Goal: Task Accomplishment & Management: Complete application form

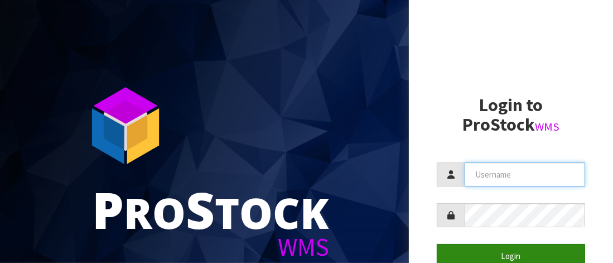
type input "HQHFITNESS"
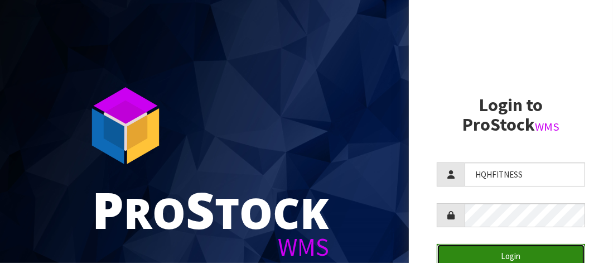
click at [491, 255] on button "Login" at bounding box center [511, 256] width 148 height 24
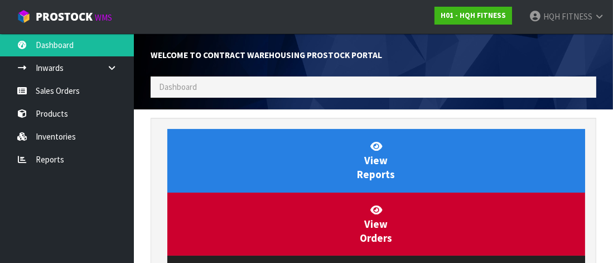
scroll to position [493, 463]
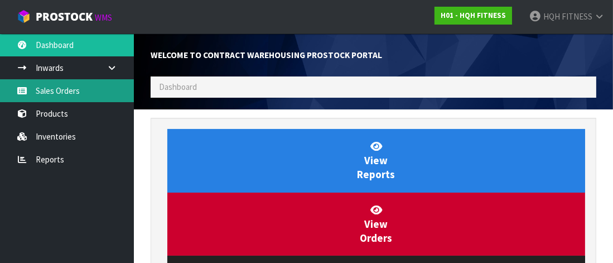
drag, startPoint x: 59, startPoint y: 88, endPoint x: 83, endPoint y: 81, distance: 24.9
click at [60, 87] on link "Sales Orders" at bounding box center [67, 90] width 134 height 23
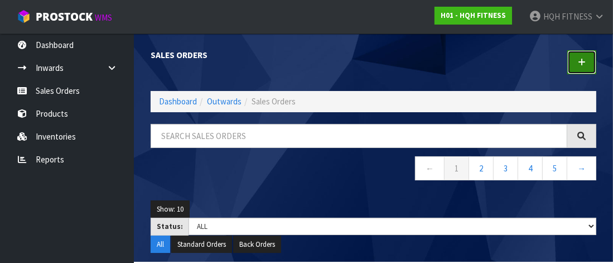
drag, startPoint x: 587, startPoint y: 64, endPoint x: 578, endPoint y: 68, distance: 9.2
click at [587, 64] on link at bounding box center [582, 62] width 29 height 24
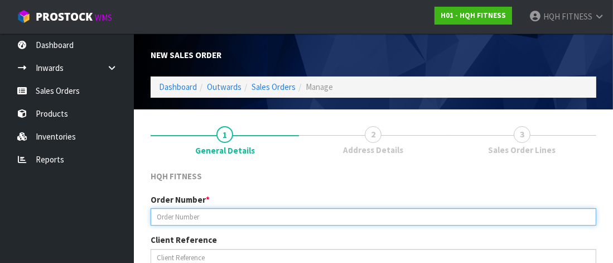
click at [160, 210] on input "text" at bounding box center [374, 216] width 446 height 17
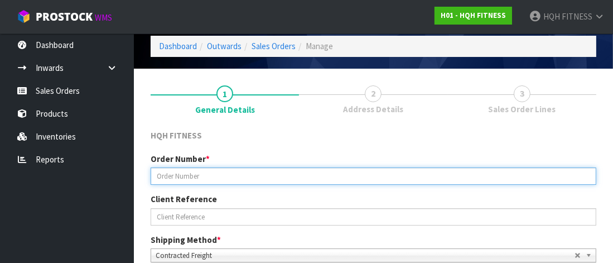
scroll to position [55, 0]
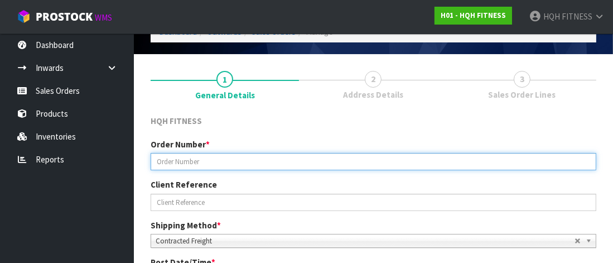
click at [173, 156] on input "text" at bounding box center [374, 161] width 446 height 17
click at [160, 160] on input "text" at bounding box center [374, 161] width 446 height 17
click at [190, 161] on input "text" at bounding box center [374, 161] width 446 height 17
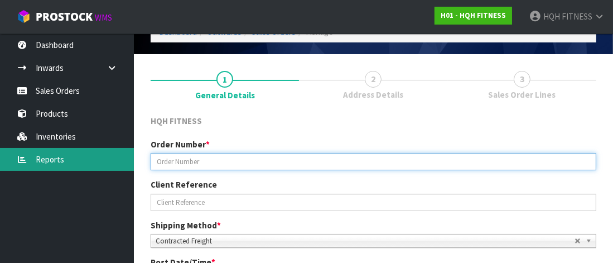
drag, startPoint x: 180, startPoint y: 162, endPoint x: 74, endPoint y: 164, distance: 106.1
click at [82, 166] on body "Toggle navigation ProStock WMS H01 - HQH FITNESS HQH FITNESS Logout Dashboard I…" at bounding box center [306, 76] width 613 height 263
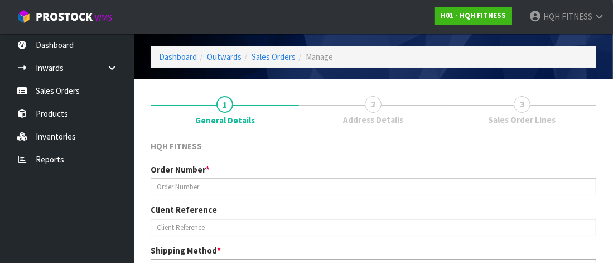
scroll to position [32, 0]
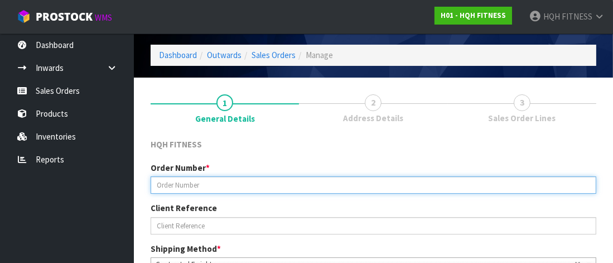
click at [171, 180] on input "text" at bounding box center [374, 184] width 446 height 17
click at [179, 181] on input "text" at bounding box center [374, 184] width 446 height 17
click at [166, 184] on input "text" at bounding box center [374, 184] width 446 height 17
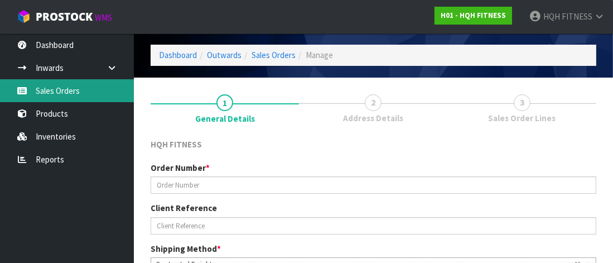
click at [54, 81] on link "Sales Orders" at bounding box center [67, 90] width 134 height 23
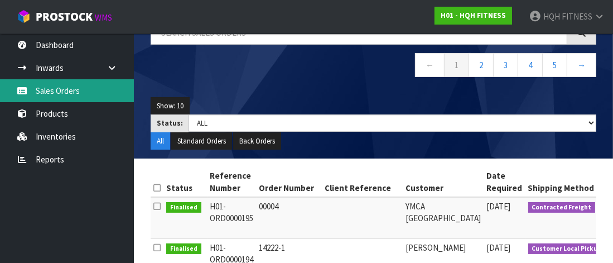
scroll to position [88, 0]
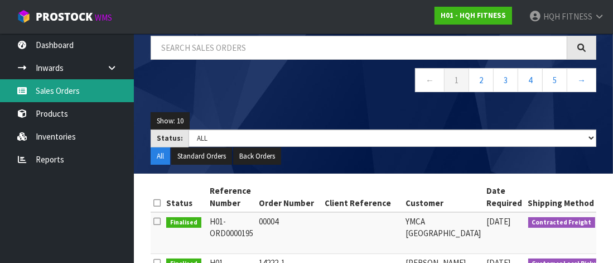
click at [45, 87] on link "Sales Orders" at bounding box center [67, 90] width 134 height 23
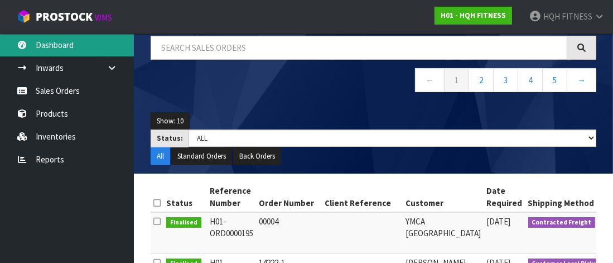
click at [86, 41] on link "Dashboard" at bounding box center [67, 44] width 134 height 23
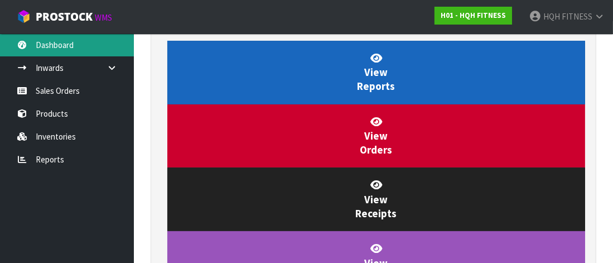
scroll to position [557666, 557698]
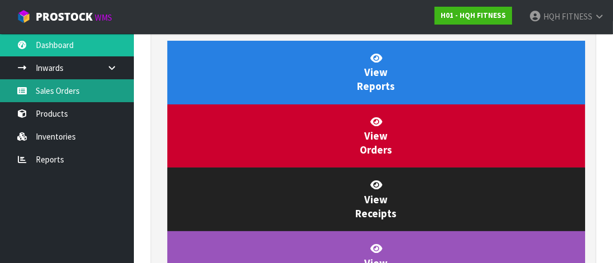
click at [64, 95] on link "Sales Orders" at bounding box center [67, 90] width 134 height 23
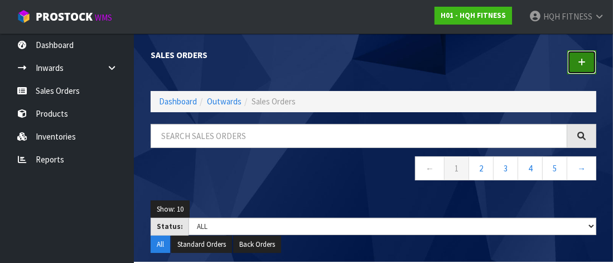
click at [586, 63] on icon at bounding box center [582, 62] width 8 height 8
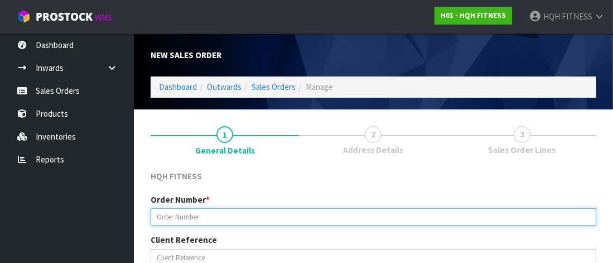
click at [197, 217] on input "text" at bounding box center [374, 216] width 446 height 17
click at [215, 213] on input "text" at bounding box center [374, 216] width 446 height 17
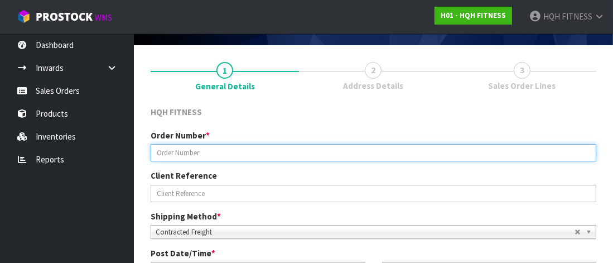
scroll to position [55, 0]
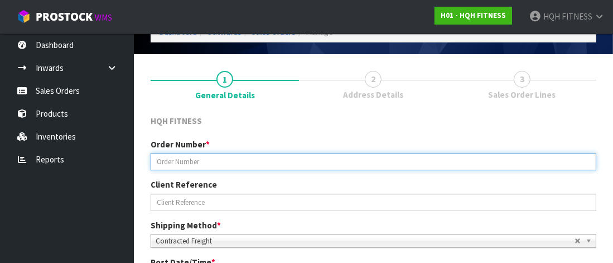
click at [176, 159] on input "text" at bounding box center [374, 161] width 446 height 17
click at [158, 159] on input "!422" at bounding box center [374, 161] width 446 height 17
click at [161, 162] on input "!422" at bounding box center [374, 161] width 446 height 17
click at [180, 162] on input "!422" at bounding box center [374, 161] width 446 height 17
click at [175, 160] on input "!422" at bounding box center [374, 161] width 446 height 17
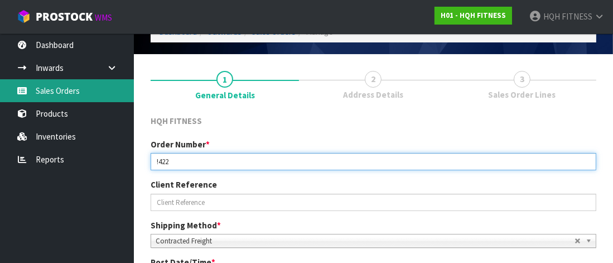
type input "!422"
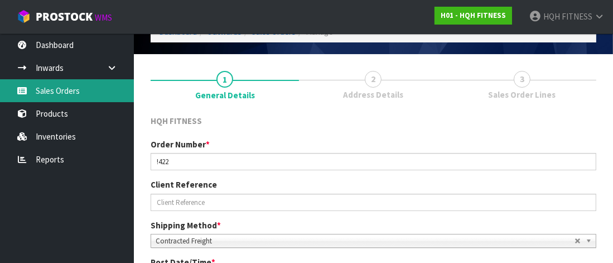
click at [68, 84] on link "Sales Orders" at bounding box center [67, 90] width 134 height 23
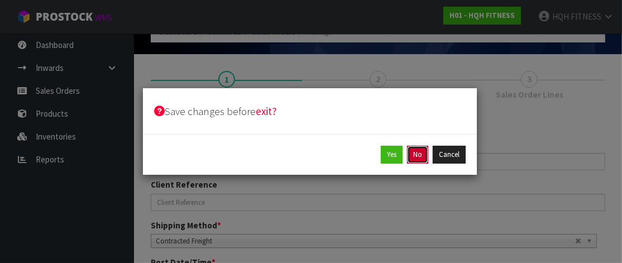
click at [421, 152] on button "No" at bounding box center [417, 155] width 21 height 18
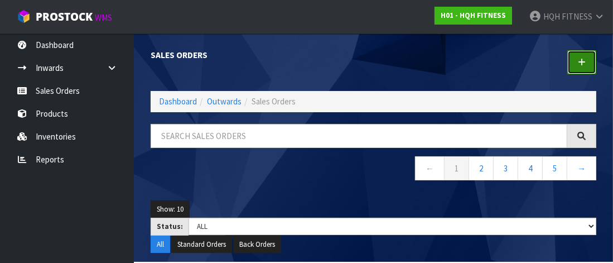
click at [580, 60] on icon at bounding box center [582, 62] width 8 height 8
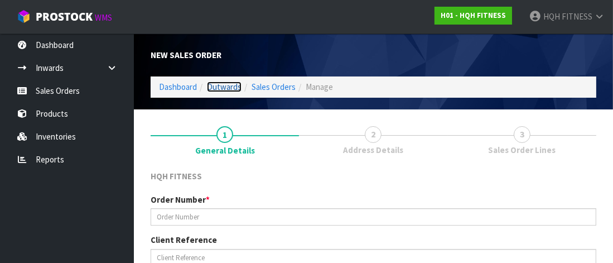
click at [222, 85] on link "Outwards" at bounding box center [224, 86] width 35 height 11
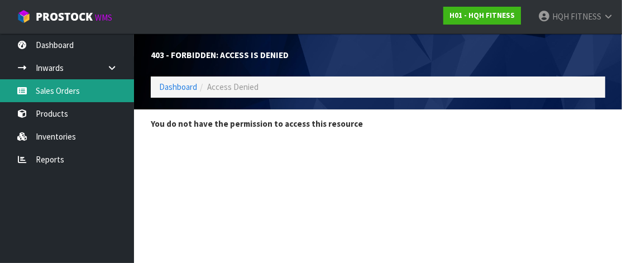
click at [53, 89] on link "Sales Orders" at bounding box center [67, 90] width 134 height 23
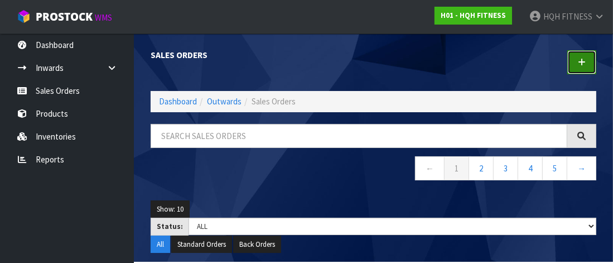
click at [586, 59] on icon at bounding box center [582, 62] width 8 height 8
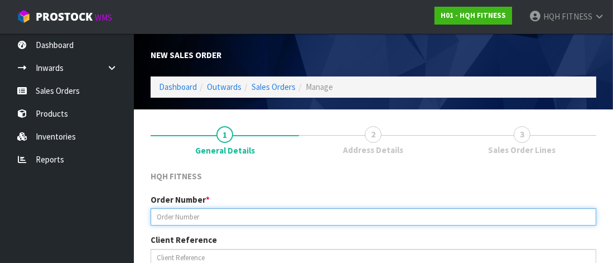
click at [225, 217] on input "text" at bounding box center [374, 216] width 446 height 17
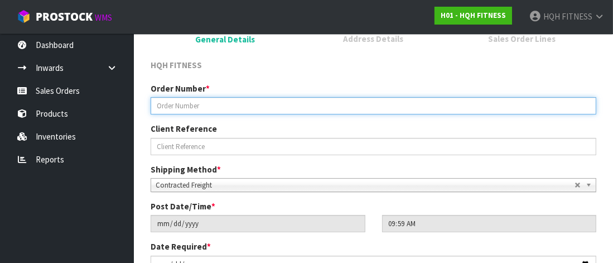
scroll to position [55, 0]
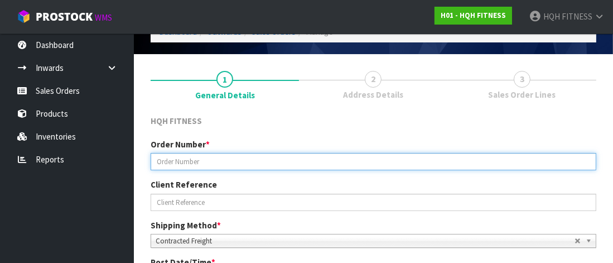
click at [153, 159] on input "text" at bounding box center [374, 161] width 446 height 17
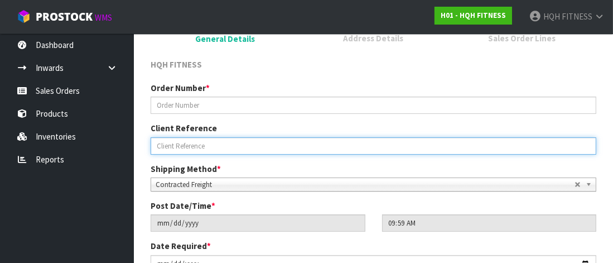
click at [175, 147] on input "text" at bounding box center [374, 145] width 446 height 17
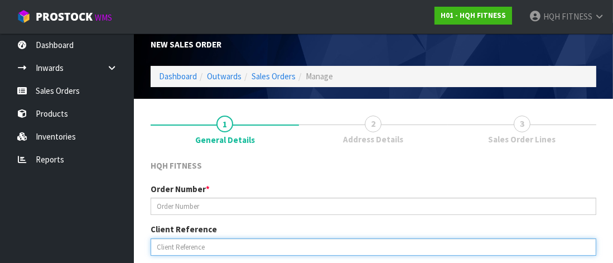
scroll to position [0, 0]
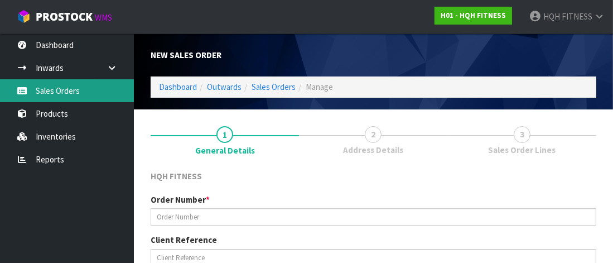
drag, startPoint x: 62, startPoint y: 94, endPoint x: 76, endPoint y: 99, distance: 15.4
click at [62, 95] on link "Sales Orders" at bounding box center [67, 90] width 134 height 23
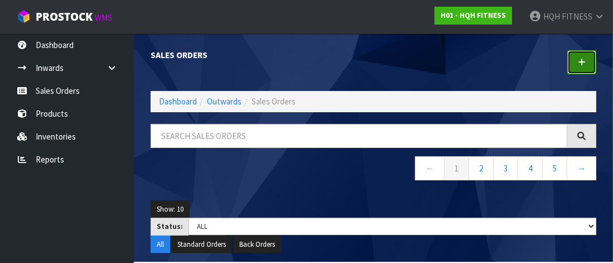
click at [585, 61] on icon at bounding box center [582, 62] width 8 height 8
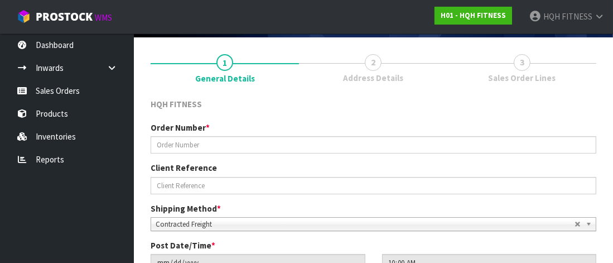
scroll to position [112, 0]
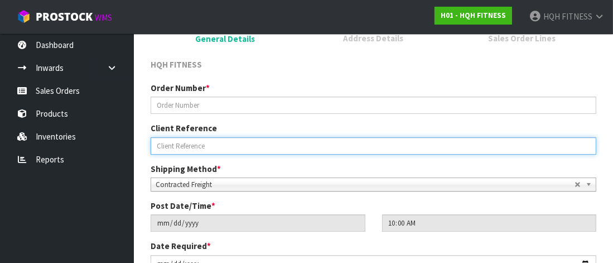
click at [171, 146] on input "text" at bounding box center [374, 145] width 446 height 17
type input "[PERSON_NAME]"
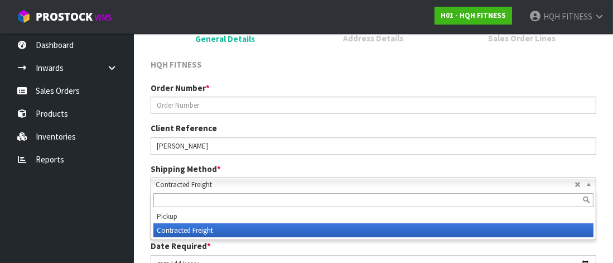
click at [216, 184] on span "Contracted Freight" at bounding box center [365, 184] width 419 height 13
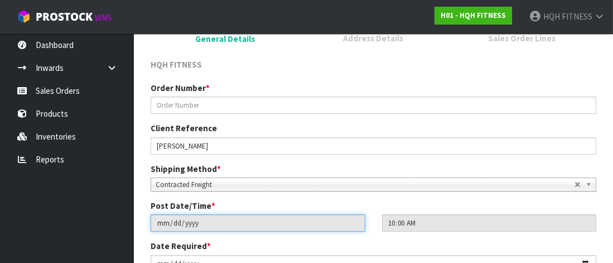
click at [177, 219] on input "[DATE]" at bounding box center [258, 222] width 215 height 17
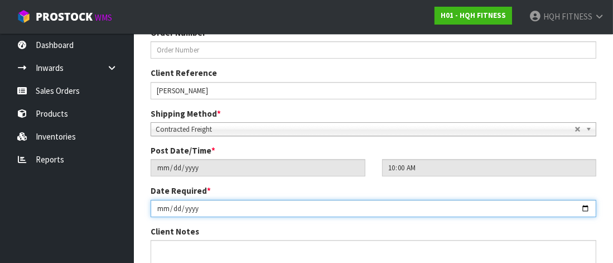
click at [220, 205] on input "[DATE]" at bounding box center [374, 208] width 446 height 17
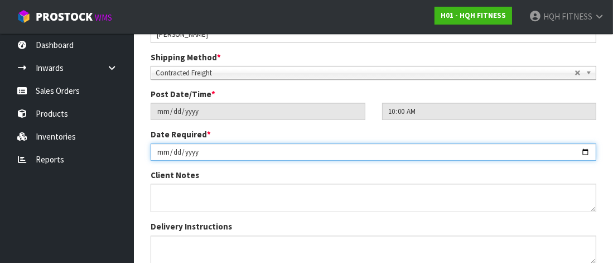
scroll to position [315, 0]
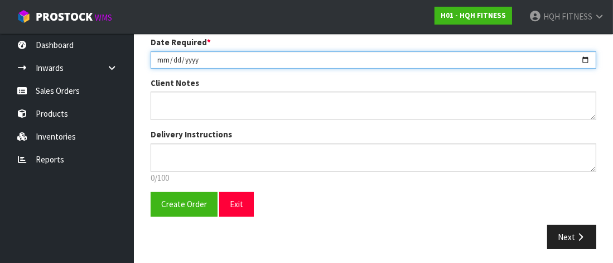
drag, startPoint x: 194, startPoint y: 59, endPoint x: 164, endPoint y: 59, distance: 30.1
click at [194, 59] on input "[DATE]" at bounding box center [374, 59] width 446 height 17
click at [162, 56] on input "[DATE]" at bounding box center [374, 59] width 446 height 17
click at [268, 61] on input "[DATE]" at bounding box center [374, 59] width 446 height 17
click at [313, 64] on input "[DATE]" at bounding box center [374, 59] width 446 height 17
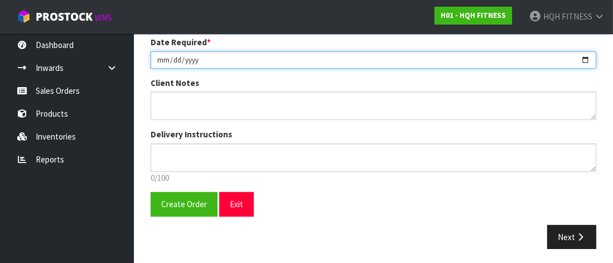
click at [585, 56] on input "[DATE]" at bounding box center [374, 59] width 446 height 17
type input "[DATE]"
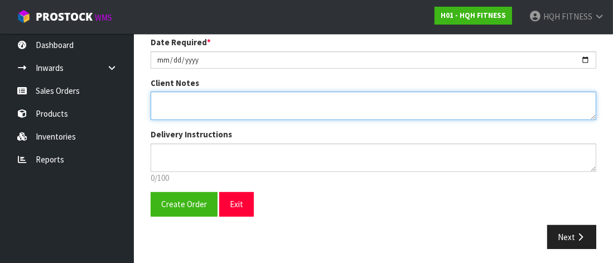
click at [174, 103] on textarea at bounding box center [374, 106] width 446 height 28
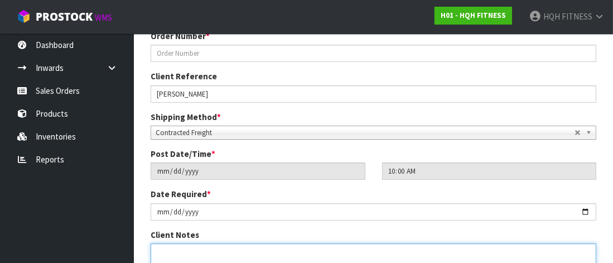
scroll to position [148, 0]
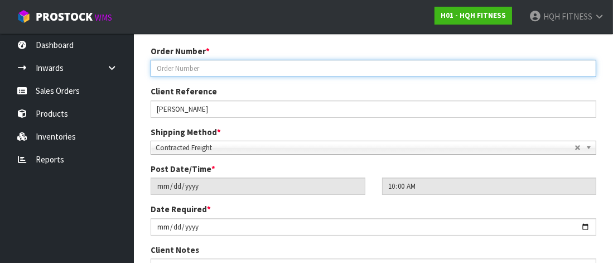
click at [182, 65] on input "text" at bounding box center [374, 68] width 446 height 17
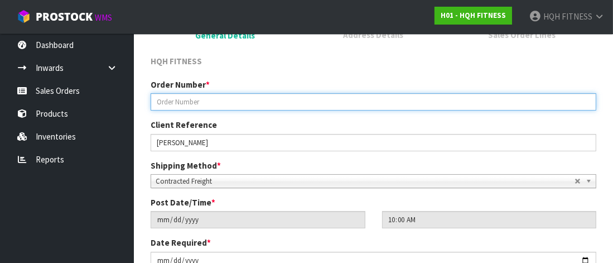
scroll to position [92, 0]
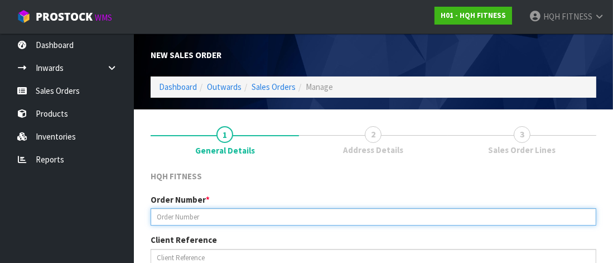
click at [175, 217] on input "text" at bounding box center [374, 216] width 446 height 17
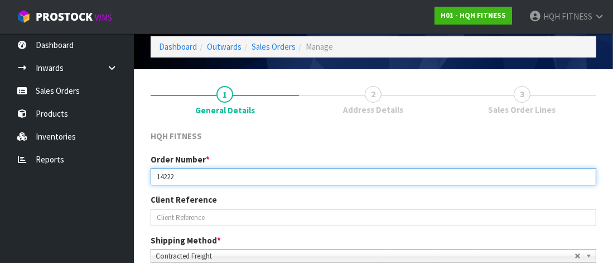
scroll to position [112, 0]
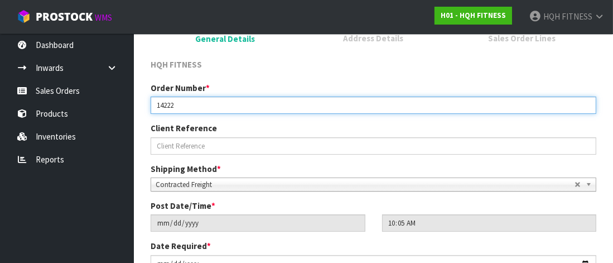
type input "14222"
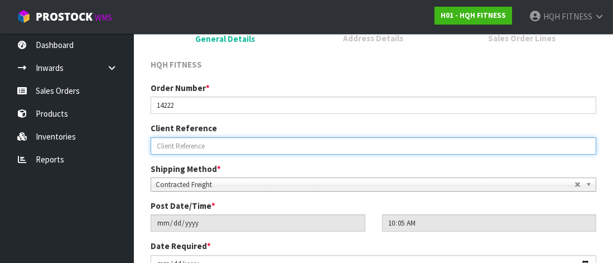
click at [193, 148] on input "text" at bounding box center [374, 145] width 446 height 17
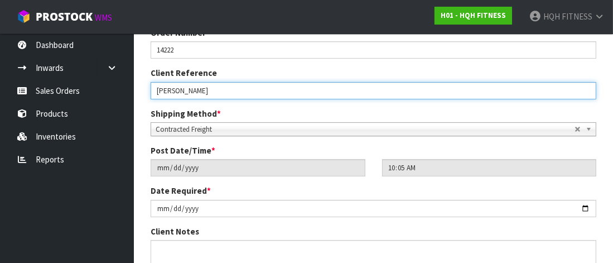
scroll to position [223, 0]
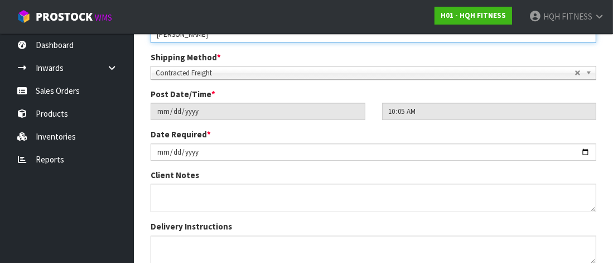
type input "[PERSON_NAME]"
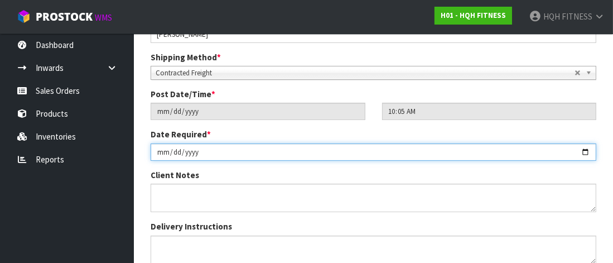
click at [209, 151] on input "[DATE]" at bounding box center [374, 151] width 446 height 17
type input "[DATE]"
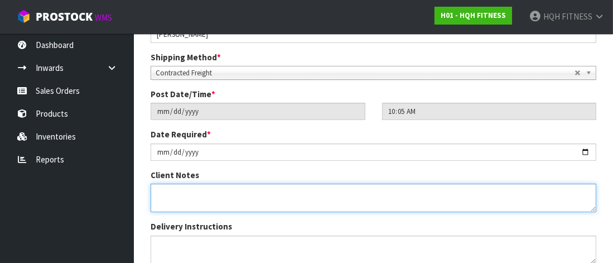
click at [173, 191] on textarea at bounding box center [374, 198] width 446 height 28
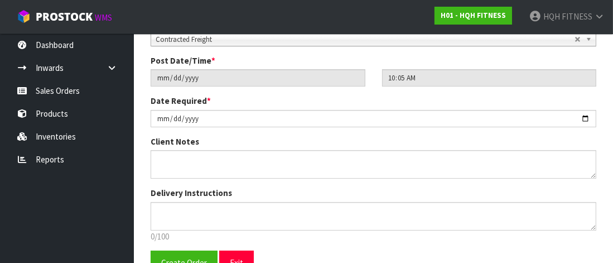
scroll to position [279, 0]
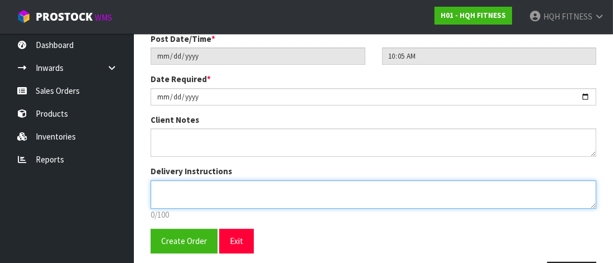
click at [169, 185] on textarea at bounding box center [374, 194] width 446 height 28
paste textarea "THE CARRIER TO CALL YOU 5 MINUTES PRIOR TO ARRIVING."
drag, startPoint x: 236, startPoint y: 185, endPoint x: 234, endPoint y: 205, distance: 20.1
click at [236, 185] on textarea at bounding box center [374, 194] width 446 height 28
click at [362, 186] on textarea at bounding box center [374, 194] width 446 height 28
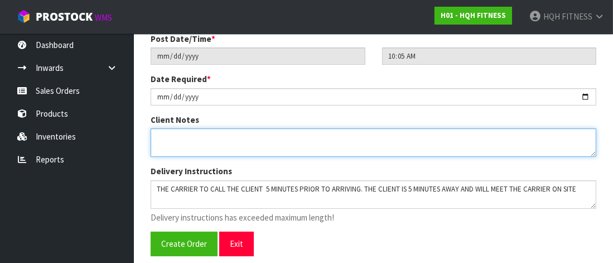
click at [394, 141] on textarea at bounding box center [374, 142] width 446 height 28
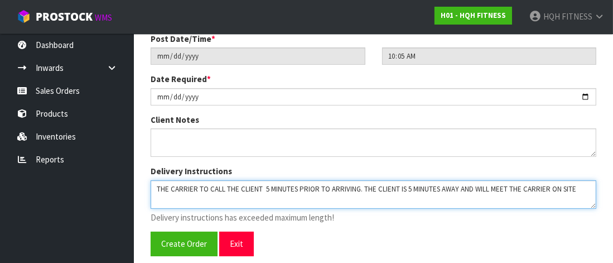
click at [575, 187] on textarea at bounding box center [374, 194] width 446 height 28
click at [474, 185] on textarea at bounding box center [374, 194] width 446 height 28
click at [575, 189] on textarea at bounding box center [374, 194] width 446 height 28
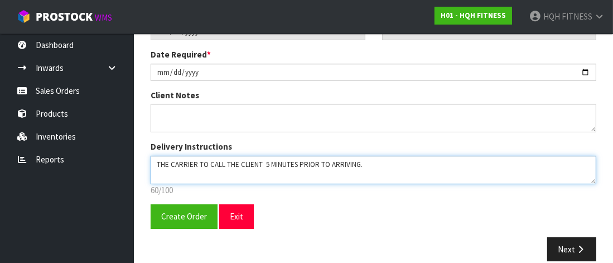
scroll to position [315, 0]
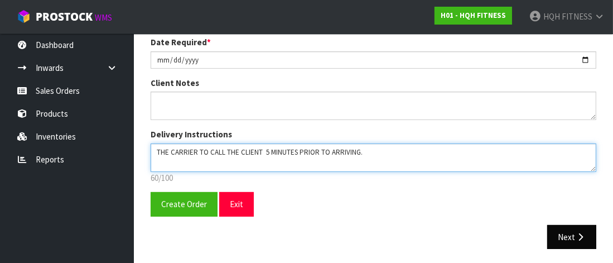
type textarea "THE CARRIER TO CALL THE CLIENT 5 MINUTES PRIOR TO ARRIVING."
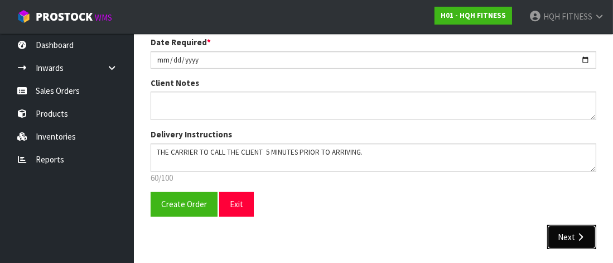
click at [573, 229] on button "Next" at bounding box center [572, 237] width 49 height 24
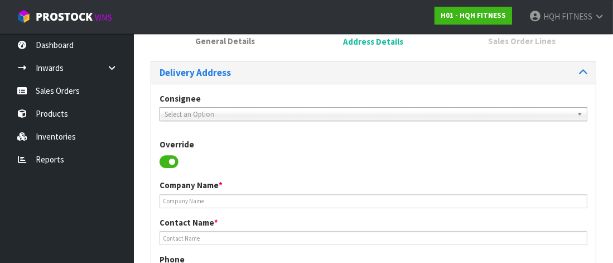
scroll to position [112, 0]
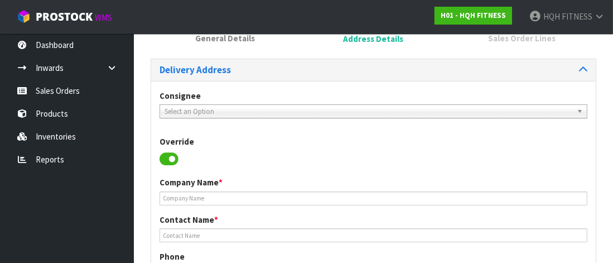
click at [182, 108] on span "Select an Option" at bounding box center [369, 111] width 408 height 13
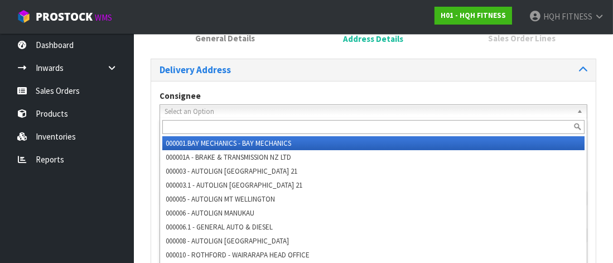
click at [366, 76] on div "Delivery Address" at bounding box center [373, 70] width 445 height 22
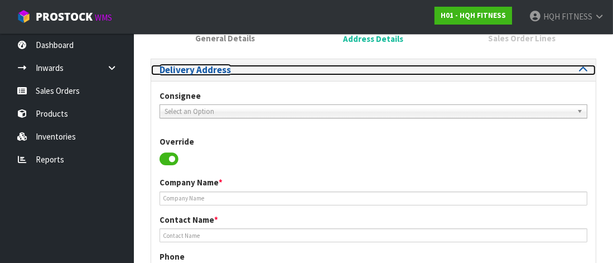
click at [233, 74] on h3 "Delivery Address" at bounding box center [263, 70] width 206 height 11
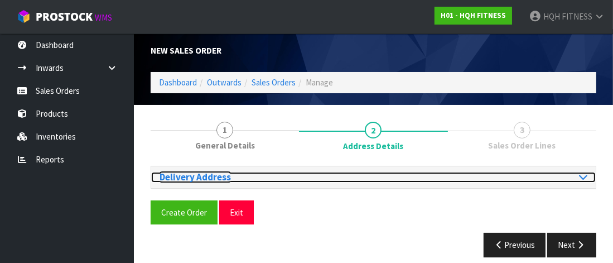
scroll to position [0, 0]
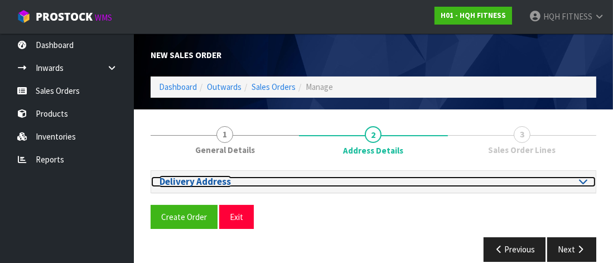
click at [268, 180] on h3 "Delivery Address" at bounding box center [263, 181] width 206 height 11
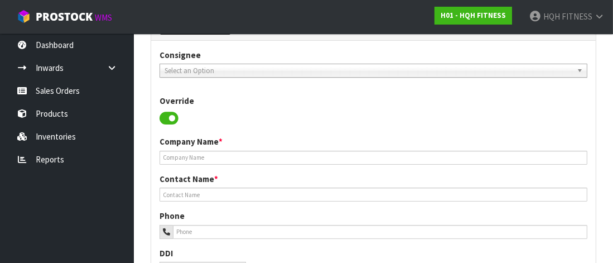
scroll to position [167, 0]
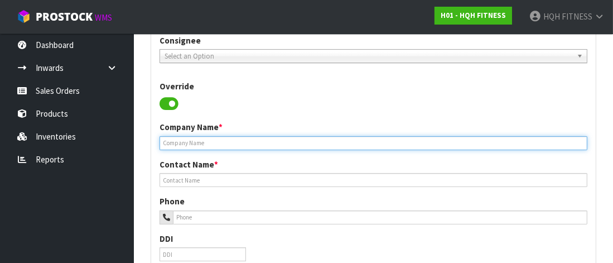
click at [180, 140] on input "text" at bounding box center [374, 143] width 428 height 14
click at [179, 142] on input "text" at bounding box center [374, 143] width 428 height 14
type input "BLACKBURNE GROUP"
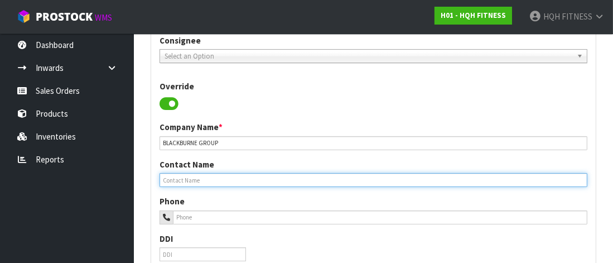
click at [185, 177] on input "text" at bounding box center [374, 180] width 428 height 14
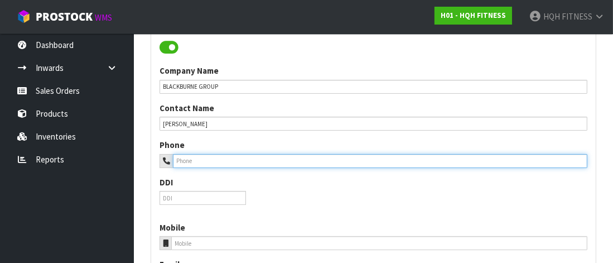
click at [181, 158] on input "tel" at bounding box center [380, 161] width 415 height 14
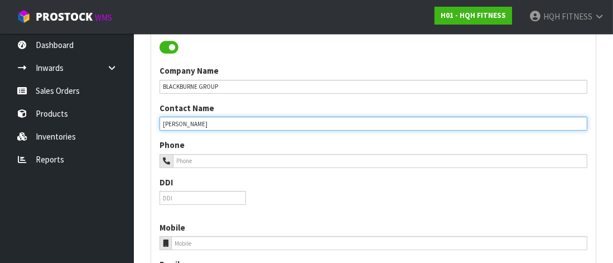
drag, startPoint x: 190, startPoint y: 121, endPoint x: 201, endPoint y: 139, distance: 21.5
click at [190, 121] on input "[PERSON_NAME]" at bounding box center [374, 124] width 428 height 14
type input "[PERSON_NAME]"
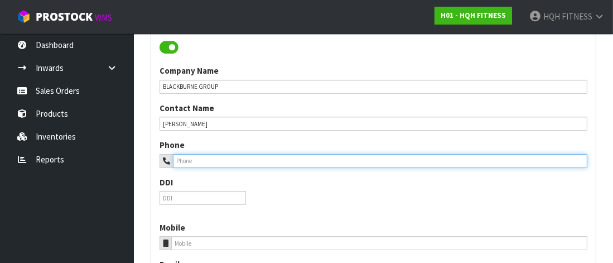
click at [190, 162] on input "tel" at bounding box center [380, 161] width 415 height 14
drag, startPoint x: 207, startPoint y: 159, endPoint x: 159, endPoint y: 162, distance: 48.7
click at [159, 162] on div "Phone 0212886652" at bounding box center [373, 153] width 445 height 28
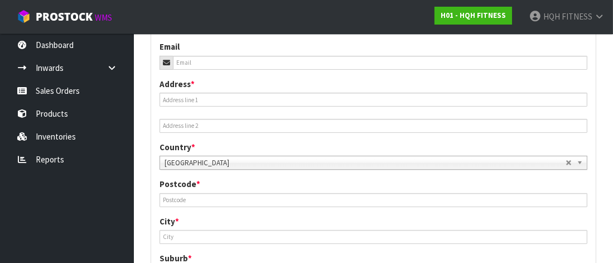
scroll to position [558, 0]
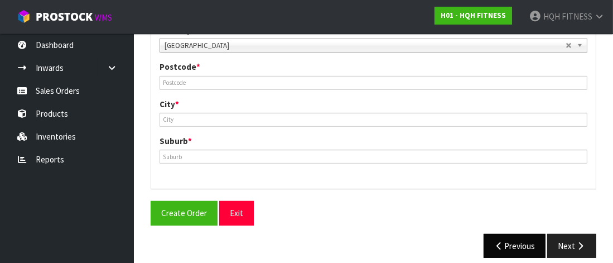
type input "0212886652"
click at [497, 239] on button "Previous" at bounding box center [515, 246] width 63 height 24
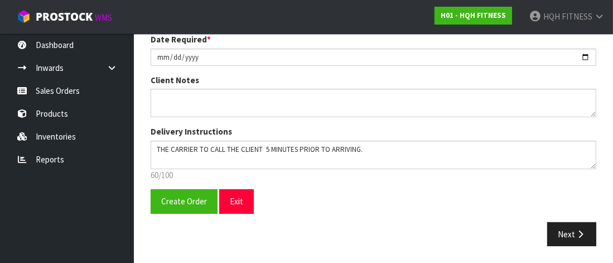
scroll to position [315, 0]
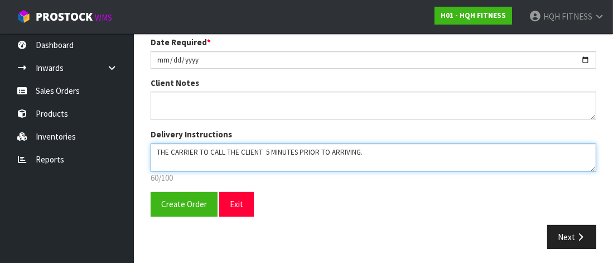
click at [377, 148] on textarea at bounding box center [374, 157] width 446 height 28
paste textarea "0212886652"
type textarea "THE CARRIER TO CALL THE CLIENT 5 MINUTES PRIOR TO ARRIVING.0212886652"
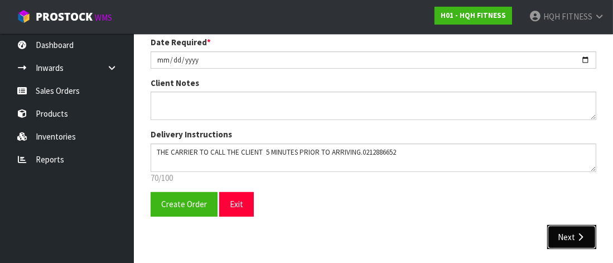
drag, startPoint x: 558, startPoint y: 231, endPoint x: 415, endPoint y: 198, distance: 147.3
click at [553, 228] on button "Next" at bounding box center [572, 237] width 49 height 24
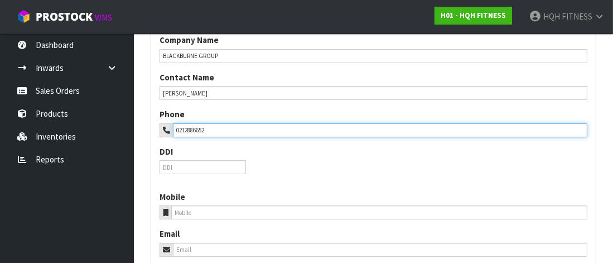
scroll to position [223, 0]
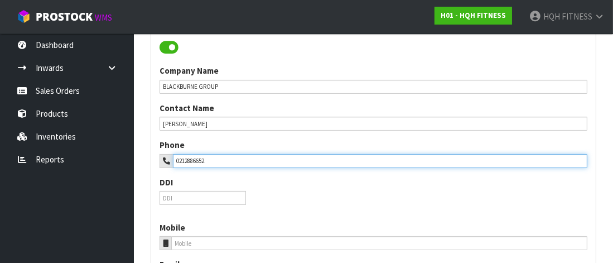
drag, startPoint x: 210, startPoint y: 104, endPoint x: 143, endPoint y: 109, distance: 67.2
click at [143, 109] on div "1 General Details 2 Address Details 3 Sales Order Lines Delivery Address Consig…" at bounding box center [373, 248] width 463 height 707
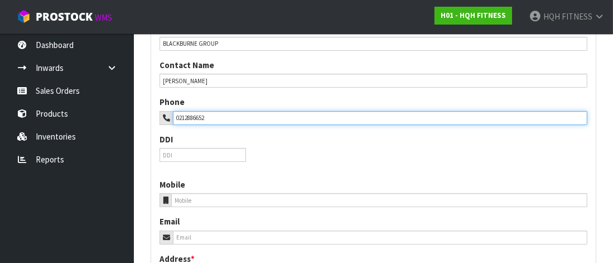
scroll to position [279, 0]
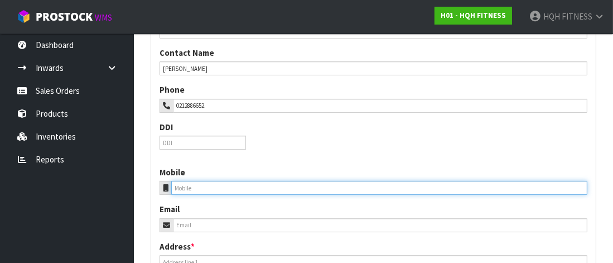
click at [188, 190] on input "tel" at bounding box center [379, 188] width 416 height 14
paste input "0212886652"
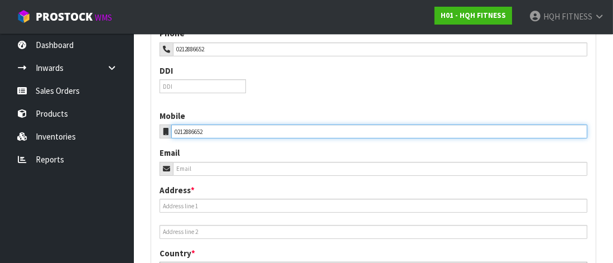
scroll to position [390, 0]
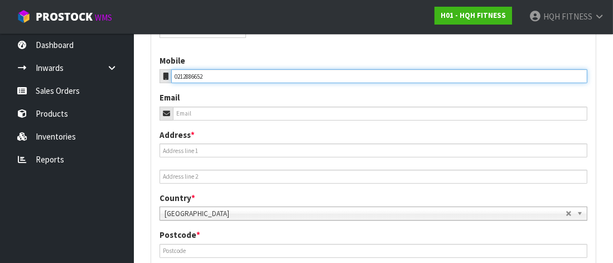
type input "0212886652"
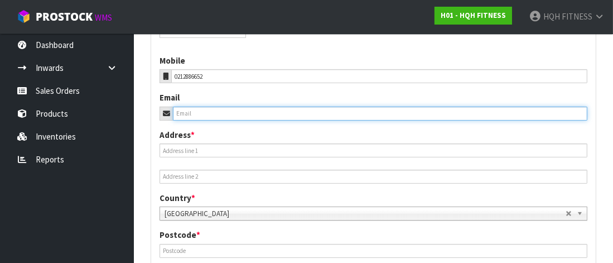
click at [194, 109] on input "email" at bounding box center [380, 114] width 415 height 14
click at [187, 114] on input "email" at bounding box center [380, 114] width 415 height 14
paste input "[EMAIL_ADDRESS][DOMAIN_NAME]"
type input "[EMAIL_ADDRESS][DOMAIN_NAME]"
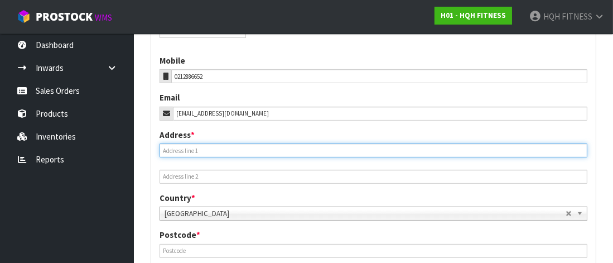
click at [190, 150] on input "text" at bounding box center [374, 150] width 428 height 14
type input "25 PARATA ST"
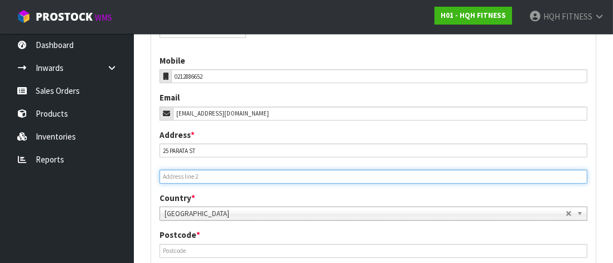
drag, startPoint x: 176, startPoint y: 172, endPoint x: 183, endPoint y: 172, distance: 6.7
click at [176, 172] on input "text" at bounding box center [374, 177] width 428 height 14
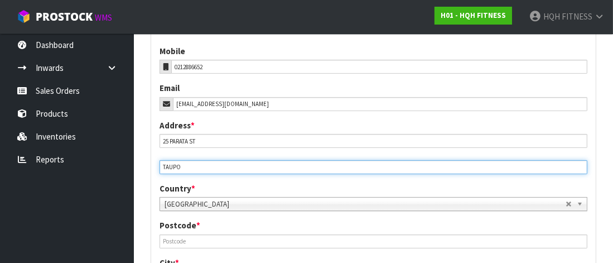
scroll to position [447, 0]
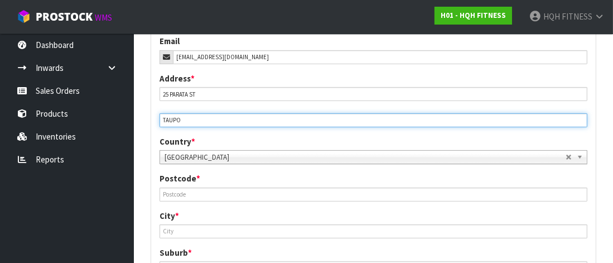
type input "TAUPO"
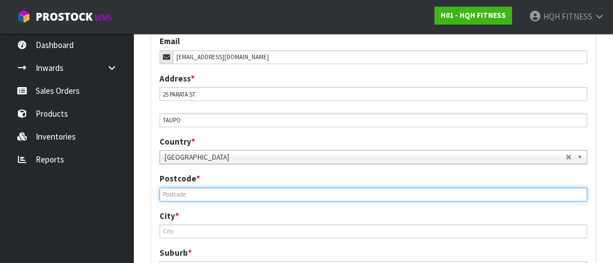
click at [195, 196] on input "text" at bounding box center [374, 195] width 428 height 14
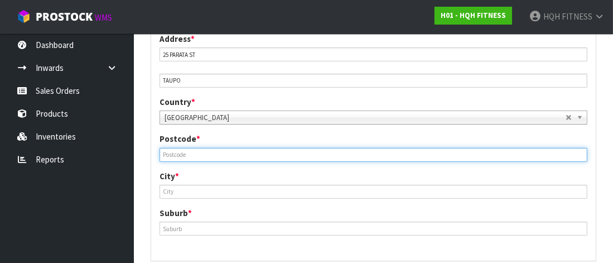
scroll to position [502, 0]
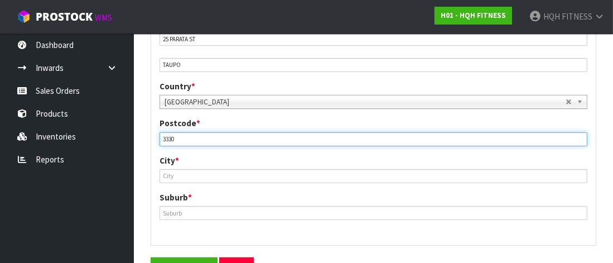
type input "3330"
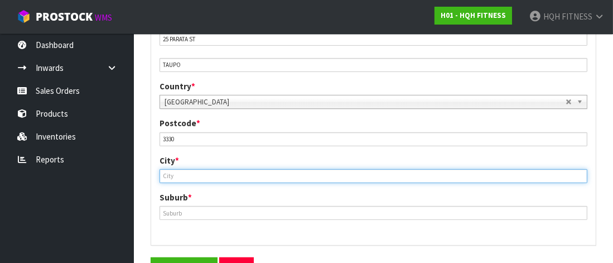
drag, startPoint x: 175, startPoint y: 173, endPoint x: 177, endPoint y: 179, distance: 6.4
click at [175, 174] on input "text" at bounding box center [374, 176] width 428 height 14
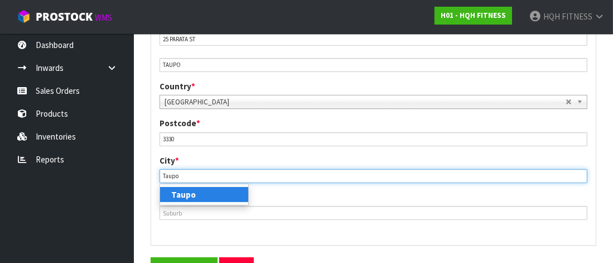
type input "Taupo"
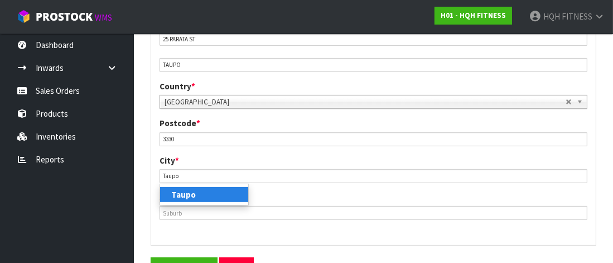
click at [186, 190] on strong "Taupo" at bounding box center [183, 194] width 25 height 11
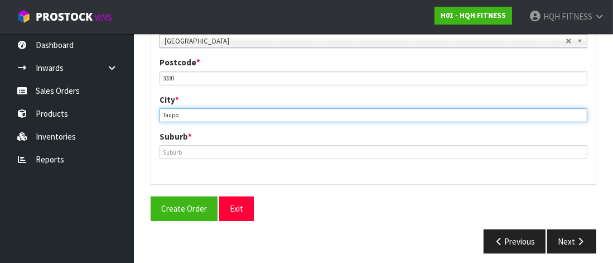
scroll to position [568, 0]
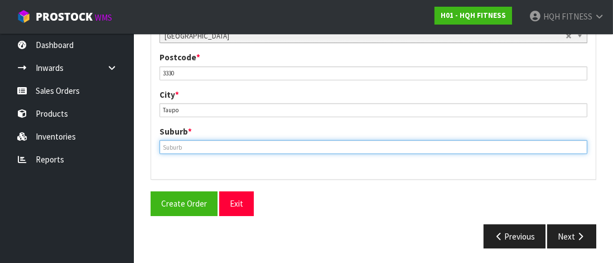
click at [179, 146] on input "text" at bounding box center [374, 147] width 428 height 14
type input "TAUPO"
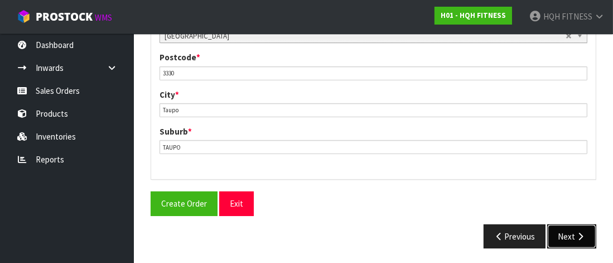
drag, startPoint x: 569, startPoint y: 232, endPoint x: 501, endPoint y: 225, distance: 68.5
click at [568, 232] on button "Next" at bounding box center [572, 236] width 49 height 24
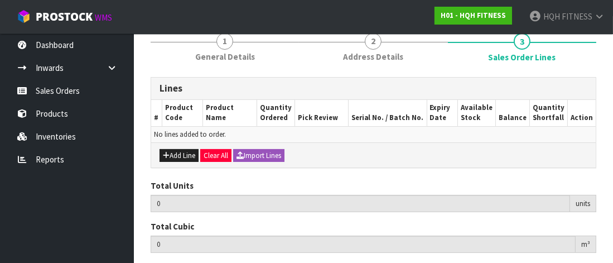
scroll to position [112, 0]
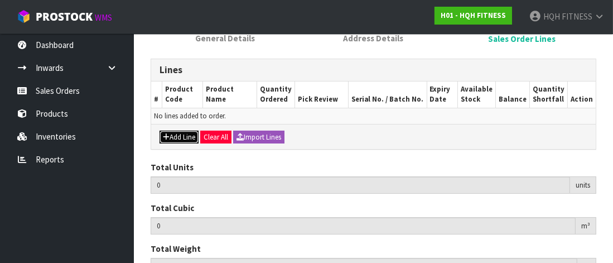
click at [170, 136] on button "Add Line" at bounding box center [179, 137] width 39 height 13
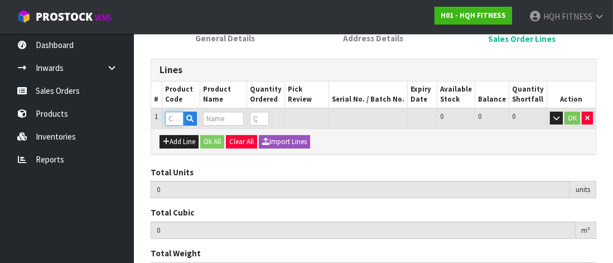
drag, startPoint x: 171, startPoint y: 117, endPoint x: 205, endPoint y: 128, distance: 36.4
click at [174, 118] on input "text" at bounding box center [174, 119] width 18 height 14
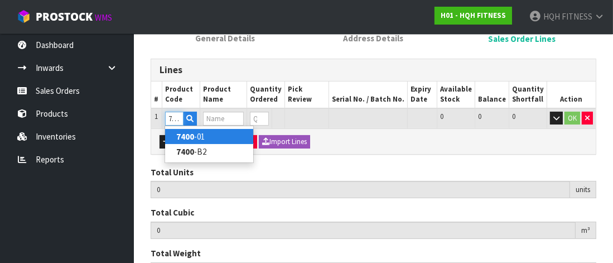
type input "7400"
click at [193, 138] on strong "7400" at bounding box center [185, 136] width 18 height 11
type input "7400-01"
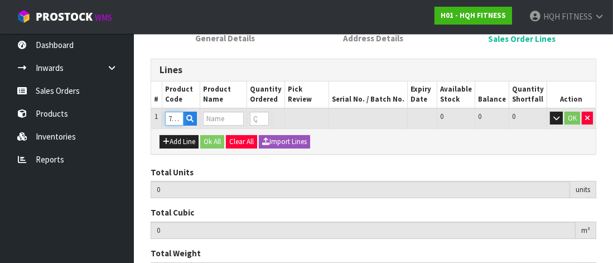
type input "0.000000"
type input "0.000"
type input "TOTAL GYM ROW TRAINER - SILVE"
type input "0"
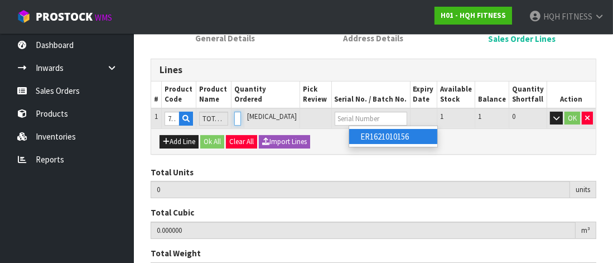
type input "1"
type input "0.4522"
type input "56"
type input "1"
click at [242, 117] on input "1" at bounding box center [237, 119] width 7 height 14
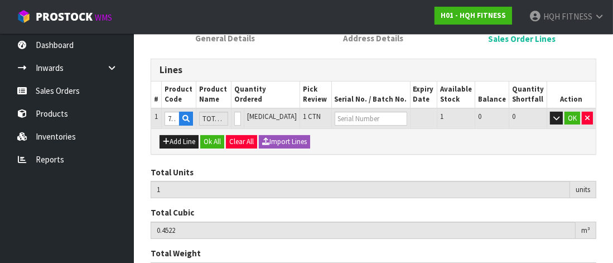
click at [304, 116] on span "1 CTN" at bounding box center [312, 116] width 18 height 9
type input "2"
type input "0.9044"
type input "112"
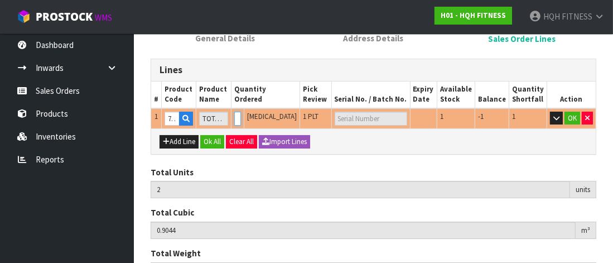
type input "2"
click at [242, 117] on input "2" at bounding box center [237, 119] width 7 height 14
type input "1"
type input "0.4522"
type input "56"
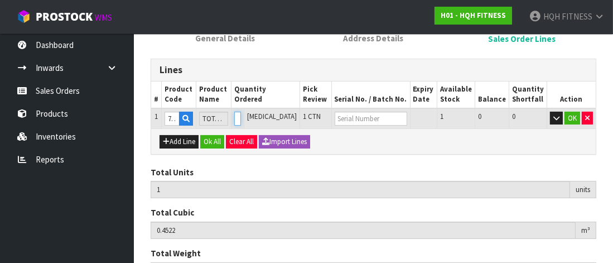
type input "1"
click at [242, 121] on input "1" at bounding box center [237, 119] width 7 height 14
type input "11"
type input "4.9742"
type input "616"
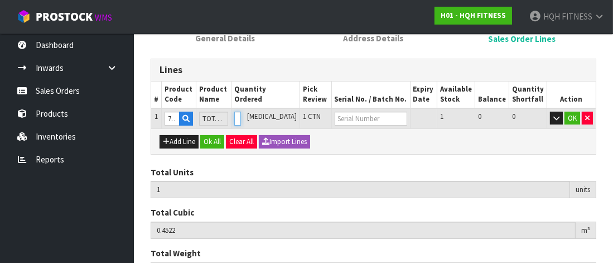
type input "11"
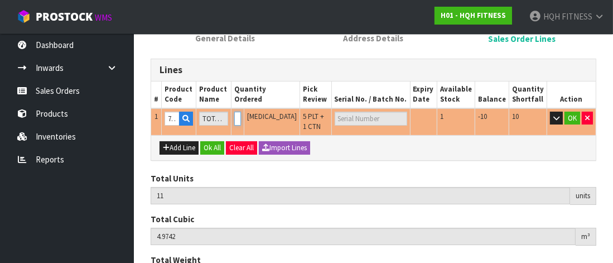
type input "12"
type input "5.4264"
type input "672"
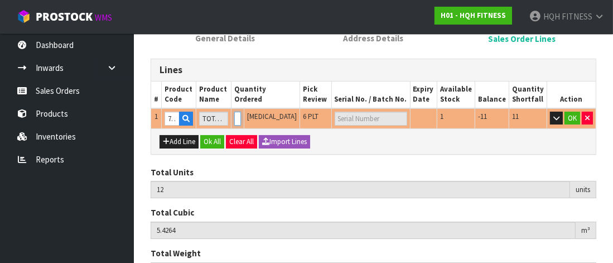
type input "12"
click at [242, 115] on input "12" at bounding box center [237, 119] width 7 height 14
click at [242, 124] on input "12" at bounding box center [237, 119] width 7 height 14
type input "11"
type input "4.9742"
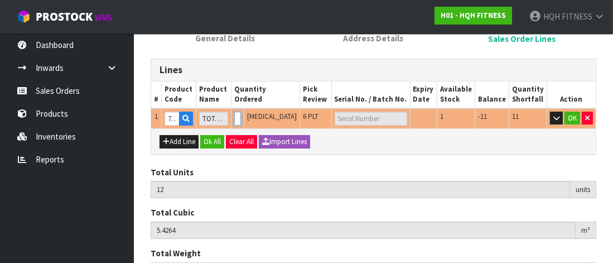
type input "616"
type input "11"
click at [242, 122] on input "11" at bounding box center [237, 119] width 7 height 14
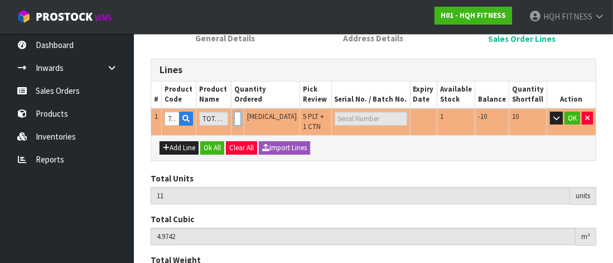
type input "10"
type input "4.522"
type input "560"
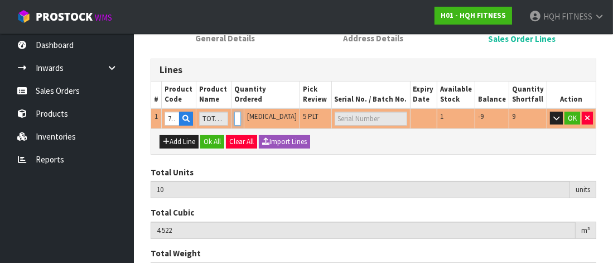
type input "10"
click at [242, 122] on input "10" at bounding box center [237, 119] width 7 height 14
type input "9"
type input "4.0698"
type input "504"
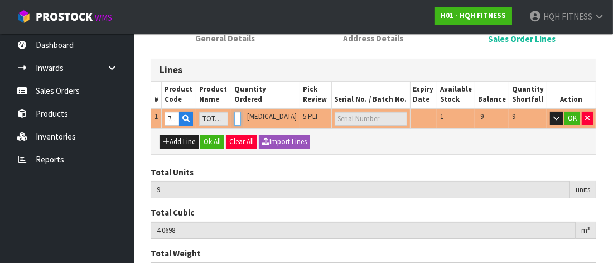
scroll to position [0, 3]
type input "9"
click at [242, 122] on input "9" at bounding box center [237, 119] width 7 height 14
type input "8"
type input "3.6176"
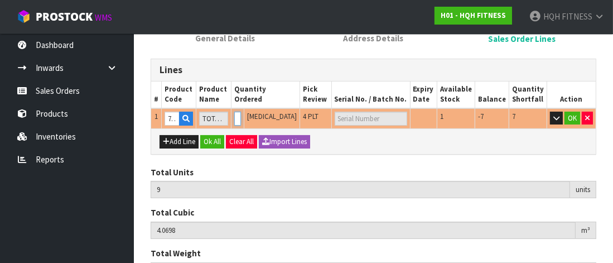
type input "448"
type input "8"
click at [242, 122] on input "8" at bounding box center [237, 119] width 7 height 14
type input "7"
type input "3.1654"
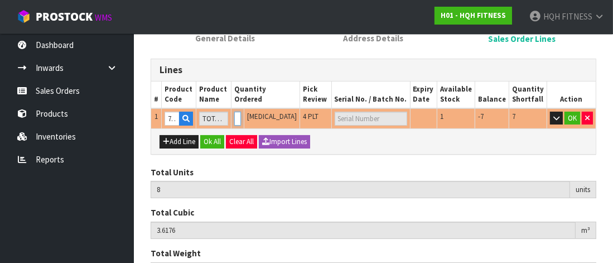
type input "392"
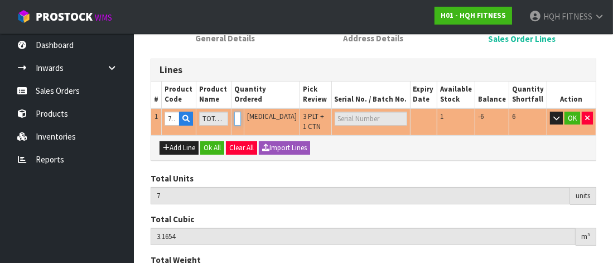
type input "7"
click at [242, 122] on input "7" at bounding box center [237, 119] width 7 height 14
type input "6"
type input "2.7132"
type input "336"
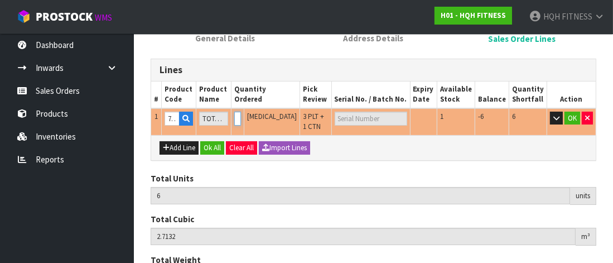
type input "6"
click at [242, 122] on input "6" at bounding box center [237, 119] width 7 height 14
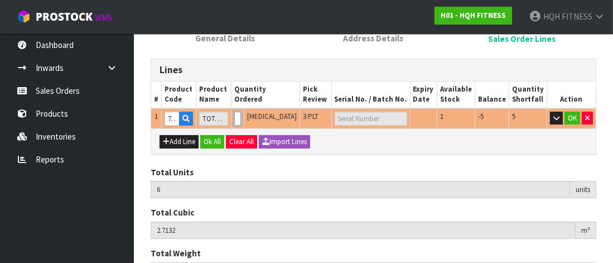
type input "5"
type input "2.261"
type input "280"
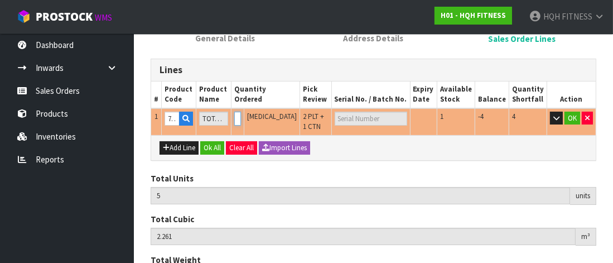
type input "5"
click at [242, 122] on input "5" at bounding box center [237, 119] width 7 height 14
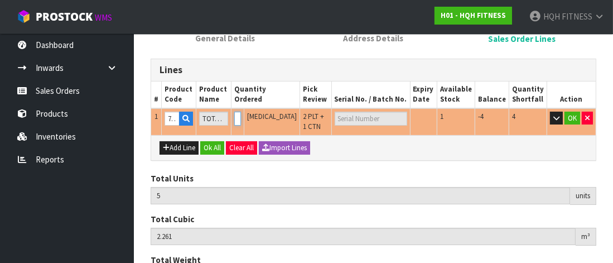
type input "6"
type input "2.7132"
type input "336"
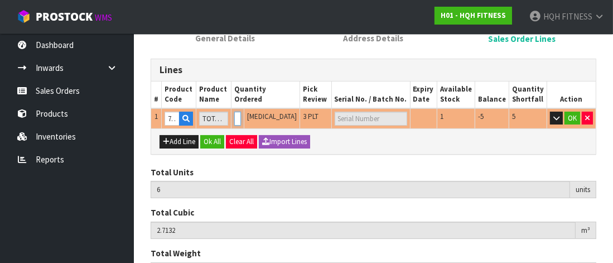
type input "6"
click at [242, 114] on input "6" at bounding box center [237, 119] width 7 height 14
type input "7"
type input "3.1654"
type input "392"
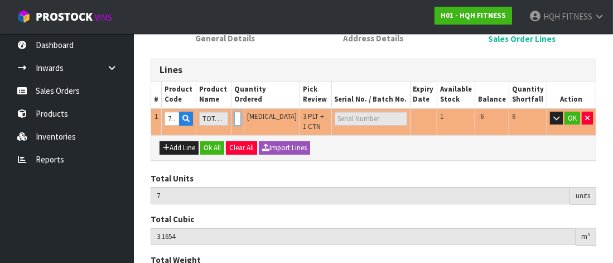
type input "7"
click at [242, 114] on input "7" at bounding box center [237, 119] width 7 height 14
type input "8"
type input "3.6176"
type input "448"
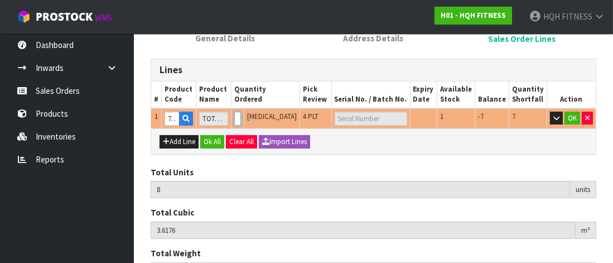
type input "8"
click at [242, 114] on input "8" at bounding box center [237, 119] width 7 height 14
type input "9"
type input "4.0698"
type input "504"
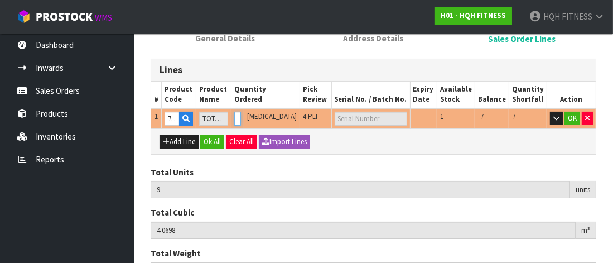
type input "9"
click at [242, 114] on input "9" at bounding box center [237, 119] width 7 height 14
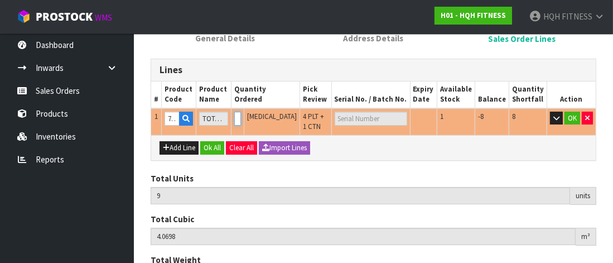
type input "10"
type input "4.522"
type input "560"
type input "10"
click at [242, 114] on input "10" at bounding box center [237, 119] width 7 height 14
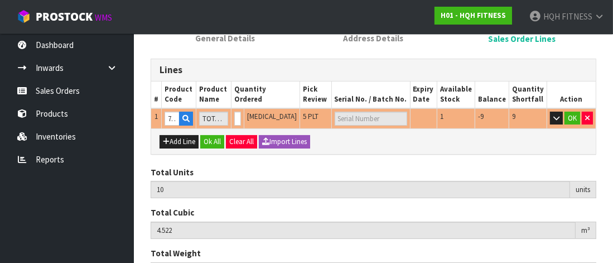
scroll to position [0, 0]
click at [285, 118] on span "[MEDICAL_DATA]" at bounding box center [272, 116] width 50 height 9
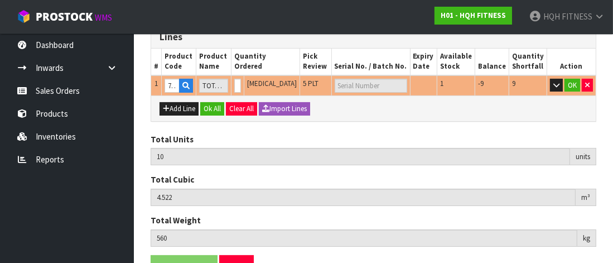
scroll to position [167, 0]
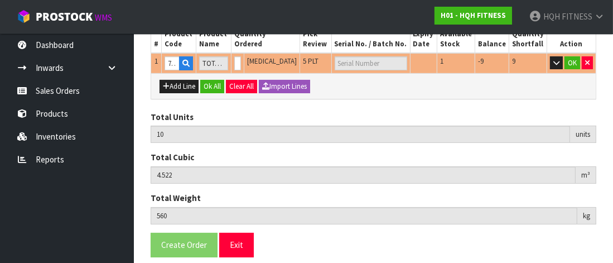
drag, startPoint x: 318, startPoint y: 61, endPoint x: 285, endPoint y: 63, distance: 33.0
click at [316, 61] on td "5 PLT" at bounding box center [315, 63] width 31 height 21
type input "9"
type input "4.0698"
type input "504"
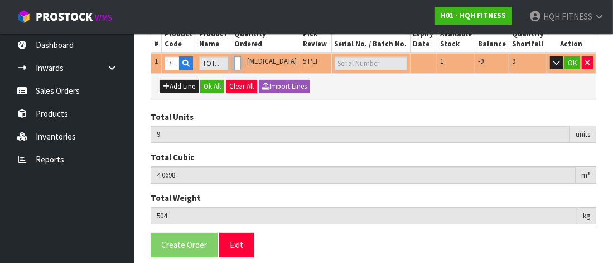
scroll to position [0, 3]
type input "9"
click at [242, 66] on input "9" at bounding box center [237, 63] width 7 height 14
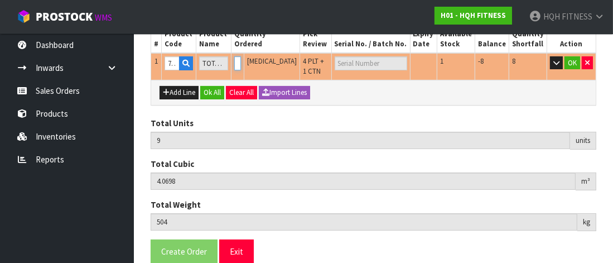
type input "8"
type input "3.6176"
type input "448"
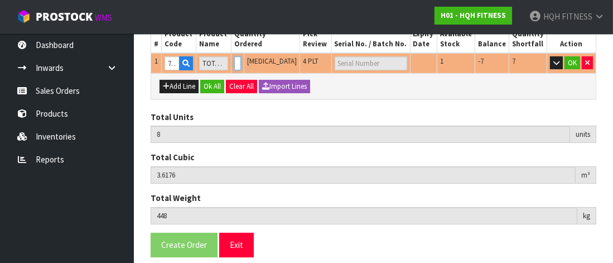
type input "8"
click at [242, 66] on input "8" at bounding box center [237, 63] width 7 height 14
type input "7"
type input "3.1654"
type input "392"
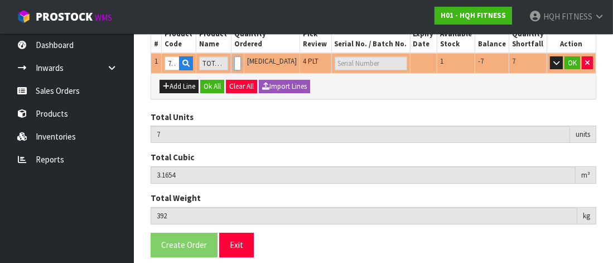
type input "7"
click at [242, 66] on input "7" at bounding box center [237, 63] width 7 height 14
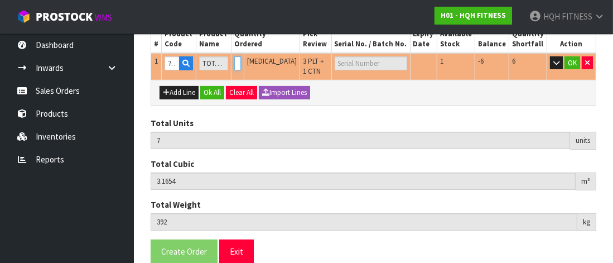
type input "6"
type input "2.7132"
type input "336"
type input "6"
click at [242, 66] on input "6" at bounding box center [237, 63] width 7 height 14
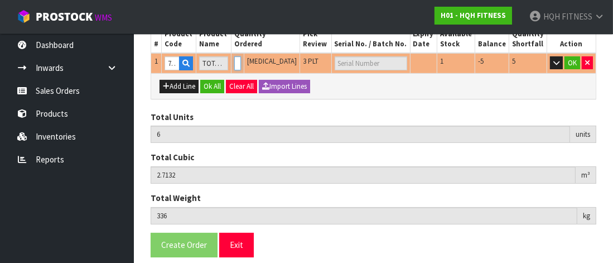
type input "5"
type input "2.261"
type input "280"
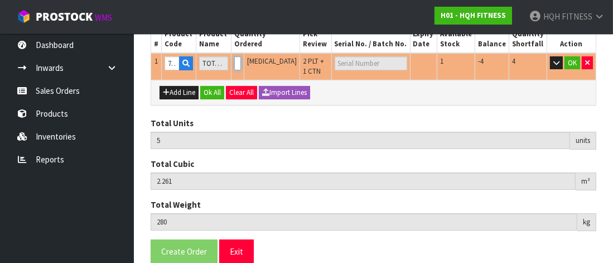
type input "5"
click at [242, 66] on input "5" at bounding box center [237, 63] width 7 height 14
type input "4"
type input "1.8088"
type input "224"
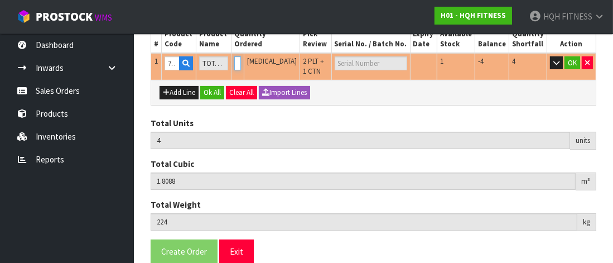
type input "4"
click at [242, 66] on input "4" at bounding box center [237, 63] width 7 height 14
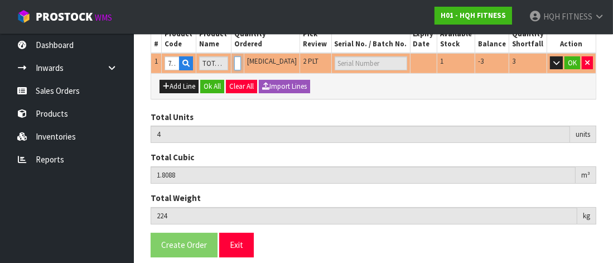
type input "5"
type input "2.261"
type input "280"
type input "5"
click at [242, 57] on input "5" at bounding box center [237, 63] width 7 height 14
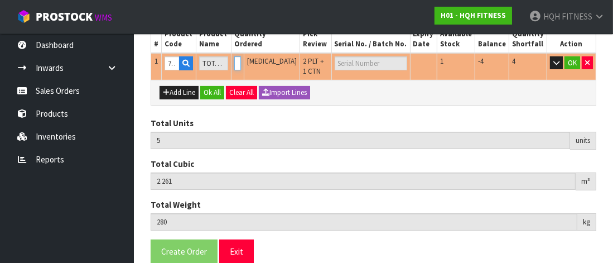
type input "6"
type input "2.7132"
type input "336"
type input "6"
click at [242, 59] on input "6" at bounding box center [237, 63] width 7 height 14
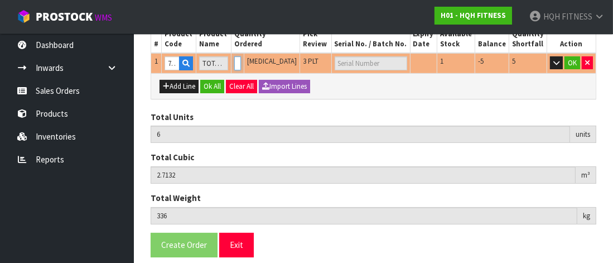
type input "7"
type input "3.1654"
type input "392"
type input "7"
click at [242, 59] on input "7" at bounding box center [237, 63] width 7 height 14
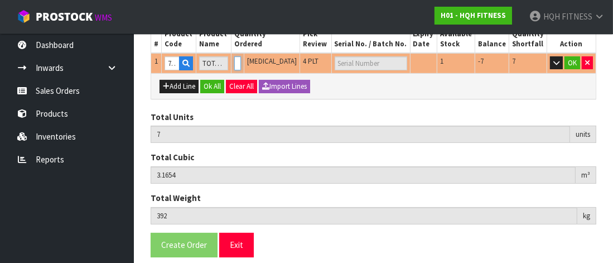
type input "8"
type input "3.6176"
type input "448"
type input "8"
click at [242, 59] on input "8" at bounding box center [237, 63] width 7 height 14
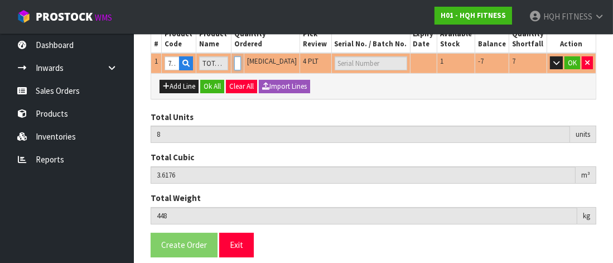
type input "9"
type input "4.0698"
type input "504"
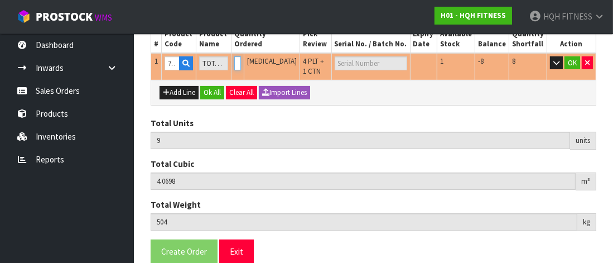
type input "9"
click at [242, 60] on input "9" at bounding box center [237, 63] width 7 height 14
type input "10"
type input "4.522"
type input "560"
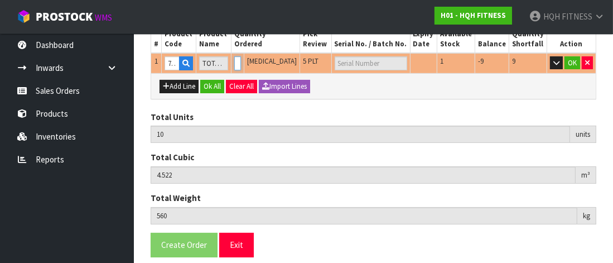
type input "10"
click at [242, 60] on input "10" at bounding box center [237, 63] width 7 height 14
type input "11"
type input "4.9742"
type input "616"
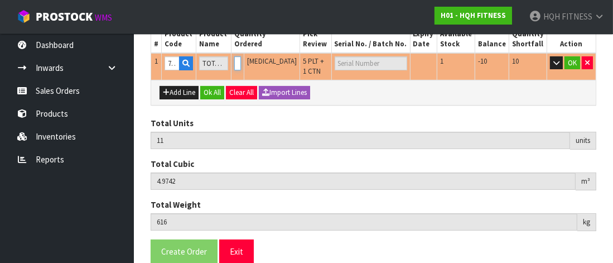
type input "11"
click at [242, 60] on input "11" at bounding box center [237, 63] width 7 height 14
type input "12"
type input "5.4264"
type input "672"
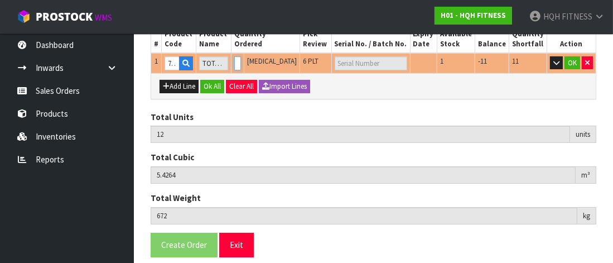
type input "12"
click at [242, 60] on input "12" at bounding box center [237, 63] width 7 height 14
type input "13"
type input "5.8786"
type input "728"
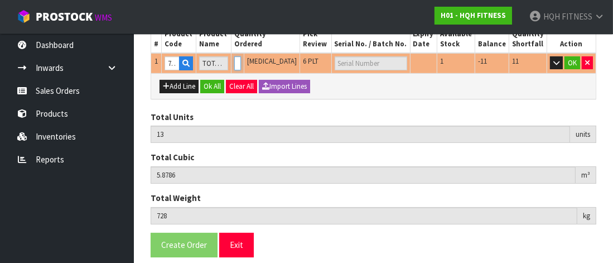
type input "13"
click at [242, 60] on input "13" at bounding box center [237, 63] width 7 height 14
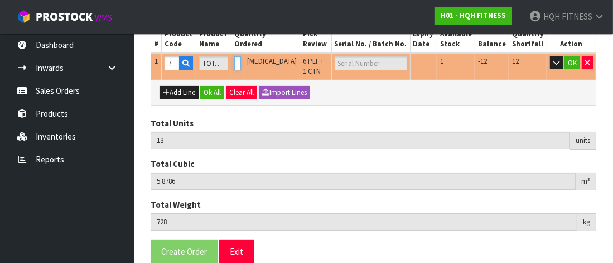
type input "14"
type input "6.3308"
type input "784"
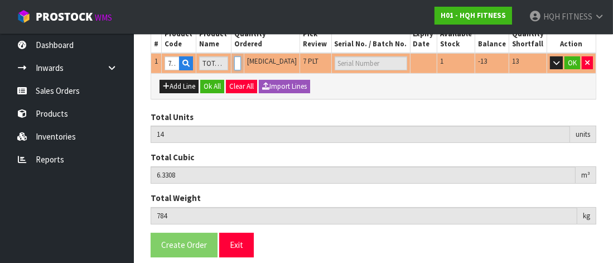
type input "14"
click at [242, 60] on input "14" at bounding box center [237, 63] width 7 height 14
type input "15"
type input "6.783"
type input "840"
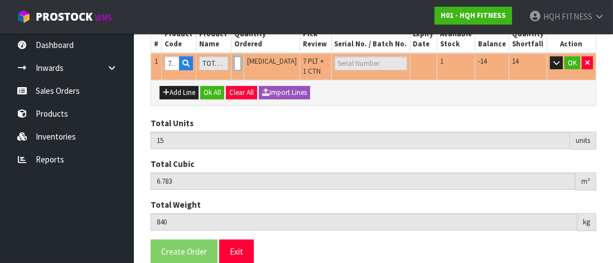
type input "15"
click at [242, 60] on input "15" at bounding box center [237, 63] width 7 height 14
type input "14"
type input "6.3308"
type input "784"
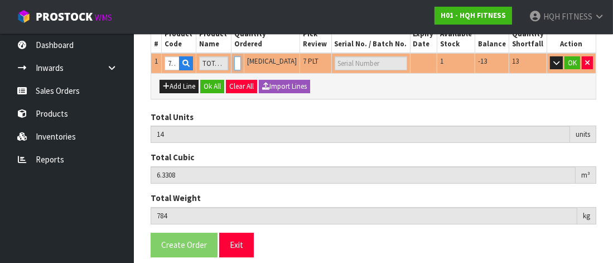
type input "14"
click at [242, 63] on input "14" at bounding box center [237, 63] width 7 height 14
type input "13"
type input "5.8786"
type input "728"
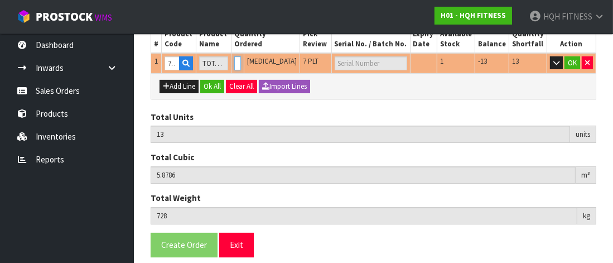
type input "13"
click at [242, 63] on input "13" at bounding box center [237, 63] width 7 height 14
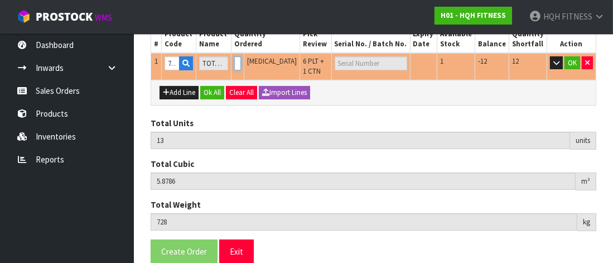
type input "12"
type input "5.4264"
type input "672"
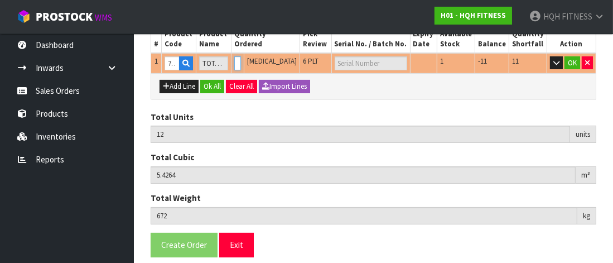
type input "12"
click at [242, 63] on input "12" at bounding box center [237, 63] width 7 height 14
type input "11"
type input "4.9742"
type input "616"
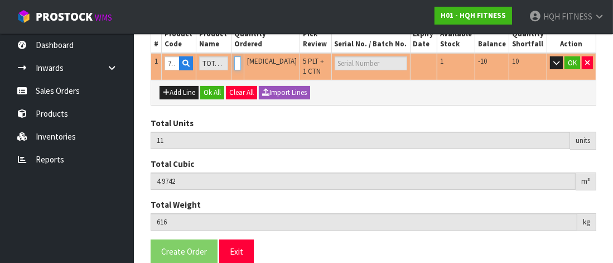
type input "11"
click at [242, 63] on input "11" at bounding box center [237, 63] width 7 height 14
type input "10"
type input "4.522"
type input "560"
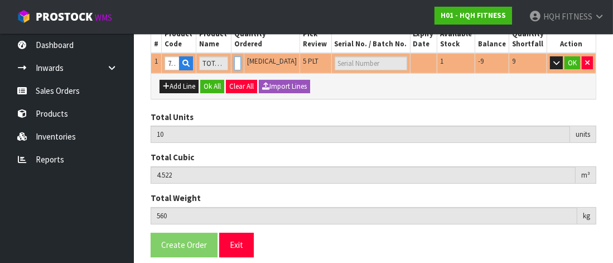
type input "10"
click at [242, 63] on input "10" at bounding box center [237, 63] width 7 height 14
type input "9"
type input "4.0698"
type input "504"
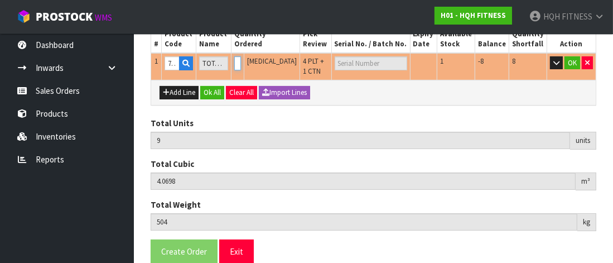
type input "9"
click at [242, 63] on input "9" at bounding box center [237, 63] width 7 height 14
type input "8"
type input "3.6176"
type input "448"
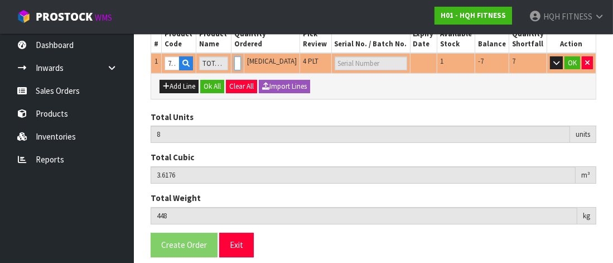
type input "8"
click at [242, 63] on input "8" at bounding box center [237, 63] width 7 height 14
type input "7"
type input "3.1654"
type input "392"
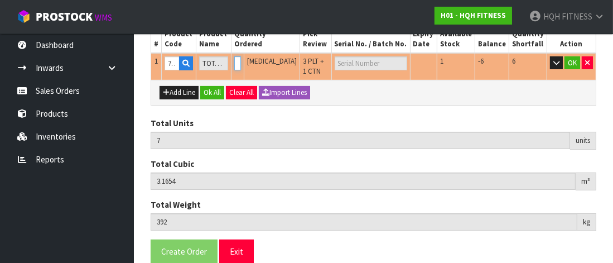
type input "7"
click at [242, 63] on input "7" at bounding box center [237, 63] width 7 height 14
type input "6"
type input "2.7132"
type input "336"
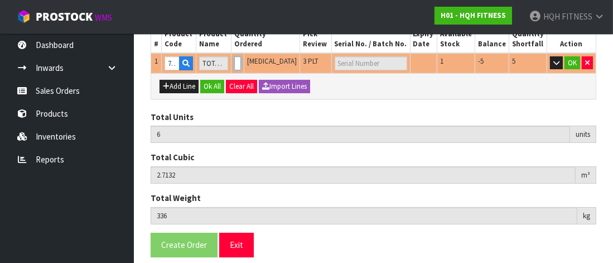
type input "6"
click at [242, 63] on input "6" at bounding box center [237, 63] width 7 height 14
type input "5"
type input "2.261"
type input "280"
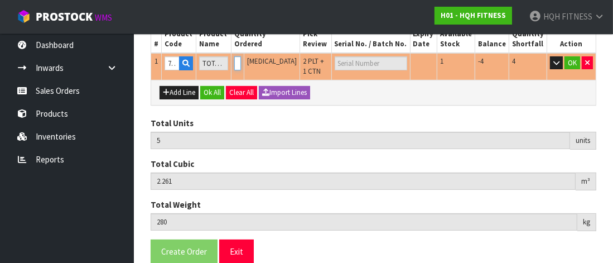
type input "5"
click at [242, 63] on input "5" at bounding box center [237, 63] width 7 height 14
type input "4"
type input "1.8088"
type input "224"
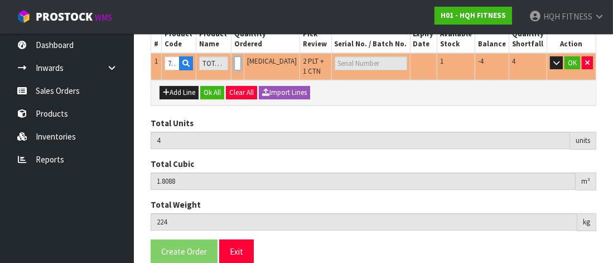
click at [242, 63] on input "4" at bounding box center [237, 63] width 7 height 14
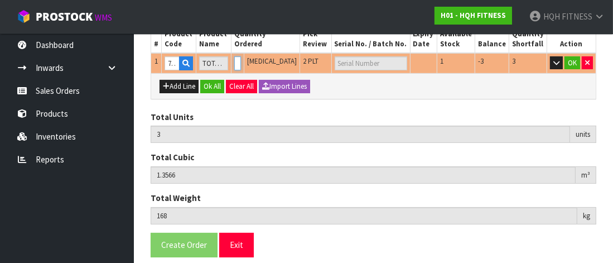
click at [242, 63] on input "3" at bounding box center [237, 63] width 7 height 14
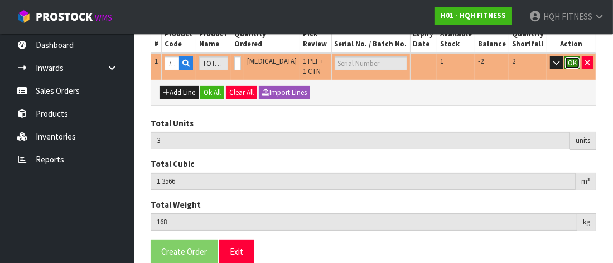
scroll to position [0, 0]
click at [574, 61] on button "OK" at bounding box center [573, 62] width 16 height 13
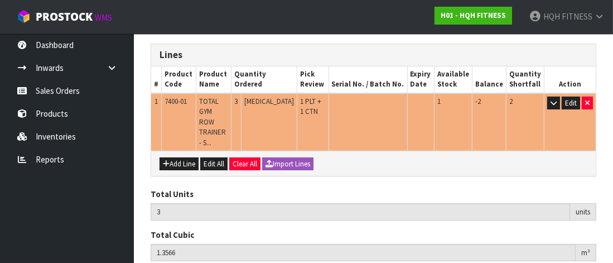
scroll to position [112, 0]
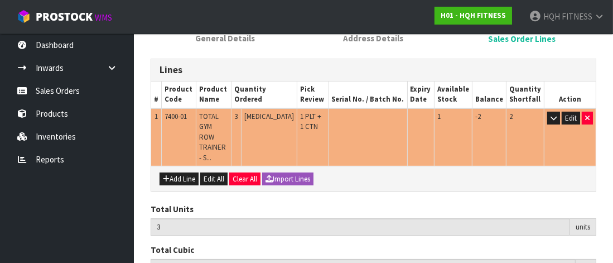
click at [238, 116] on span "3" at bounding box center [235, 116] width 3 height 9
click at [242, 114] on td "3" at bounding box center [237, 136] width 10 height 57
click at [578, 112] on button "Edit" at bounding box center [571, 118] width 18 height 13
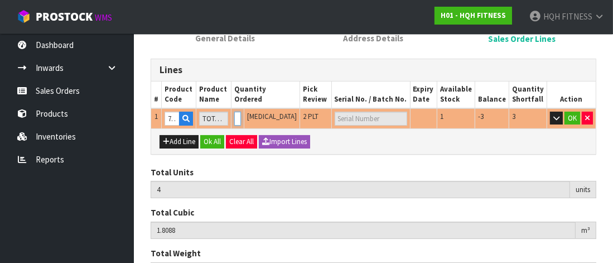
scroll to position [0, 3]
click at [242, 117] on input "4" at bounding box center [237, 119] width 7 height 14
click at [331, 117] on td "2 PLT" at bounding box center [315, 118] width 31 height 21
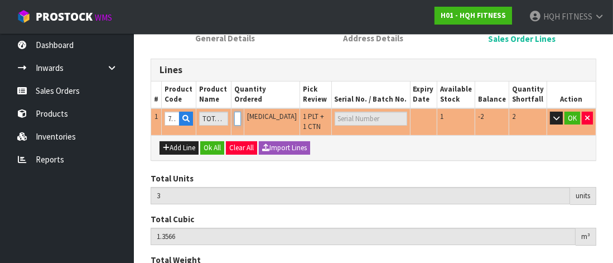
scroll to position [0, 3]
click at [242, 118] on input "3" at bounding box center [237, 119] width 7 height 14
click at [573, 116] on button "OK" at bounding box center [573, 118] width 16 height 13
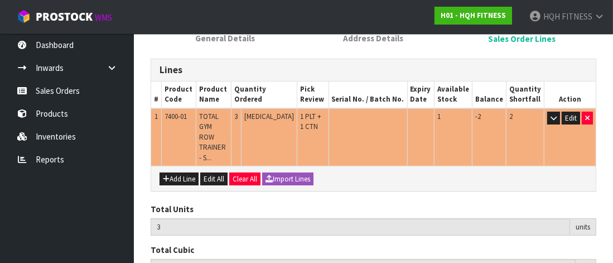
click at [242, 118] on td "3" at bounding box center [237, 136] width 10 height 57
click at [571, 117] on button "Edit" at bounding box center [571, 118] width 18 height 13
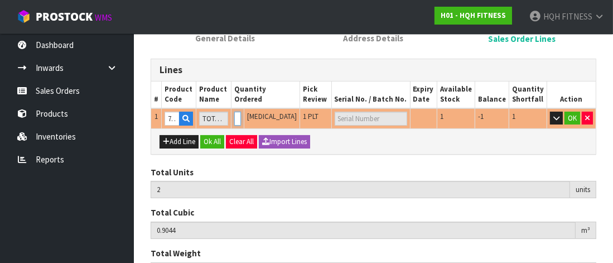
scroll to position [0, 3]
click at [242, 118] on input "2" at bounding box center [237, 119] width 7 height 14
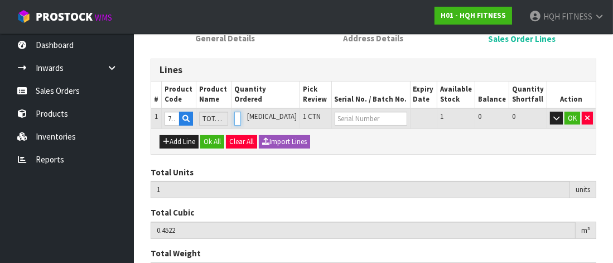
click at [242, 119] on input "1" at bounding box center [237, 119] width 7 height 14
click at [573, 117] on button "OK" at bounding box center [573, 118] width 16 height 13
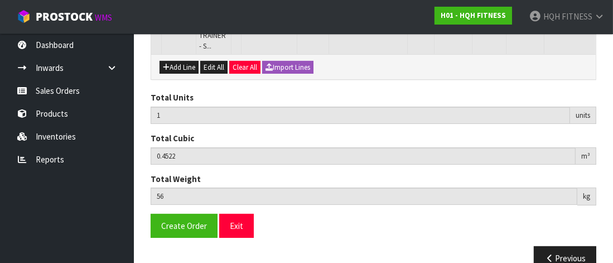
scroll to position [223, 0]
click at [179, 220] on span "Create Order" at bounding box center [184, 225] width 46 height 11
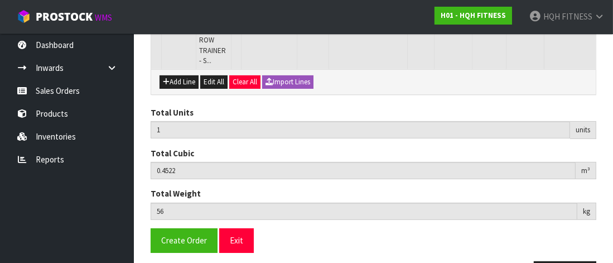
scroll to position [263, 0]
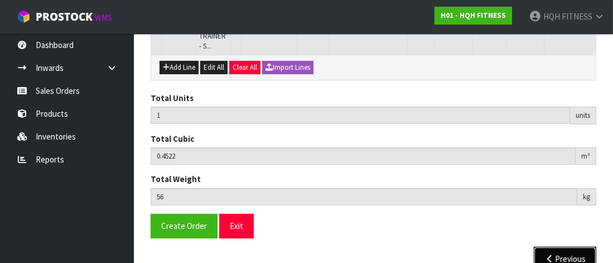
click at [562, 247] on button "Previous" at bounding box center [565, 259] width 63 height 24
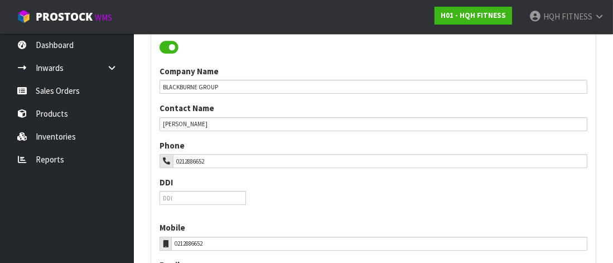
scroll to position [608, 0]
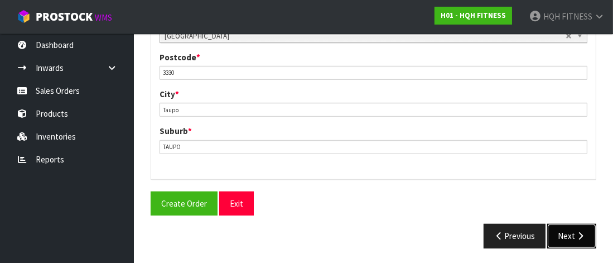
click at [562, 237] on button "Next" at bounding box center [572, 236] width 49 height 24
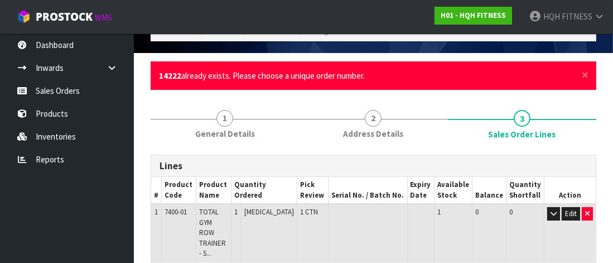
scroll to position [55, 0]
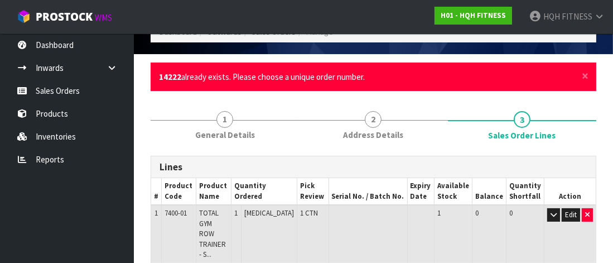
click at [295, 78] on li "14222 already exists. Please choose a unique order number." at bounding box center [368, 77] width 418 height 12
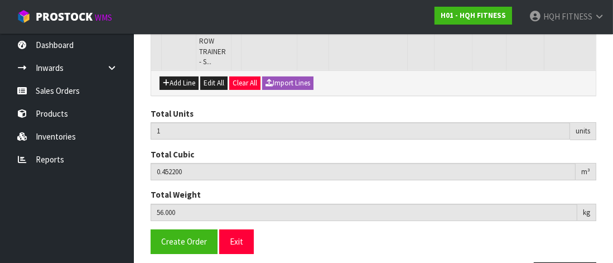
scroll to position [263, 0]
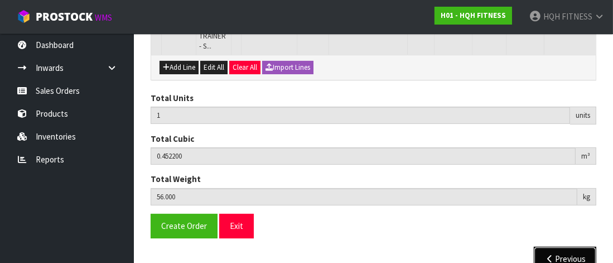
click at [555, 247] on button "Previous" at bounding box center [565, 259] width 63 height 24
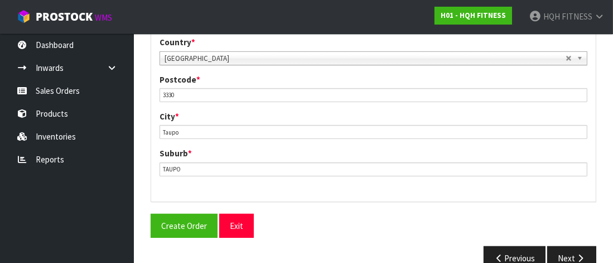
scroll to position [608, 0]
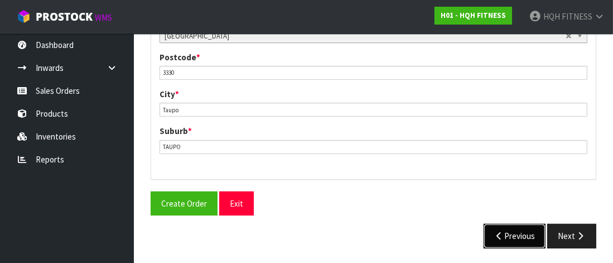
click at [510, 232] on button "Previous" at bounding box center [515, 236] width 63 height 24
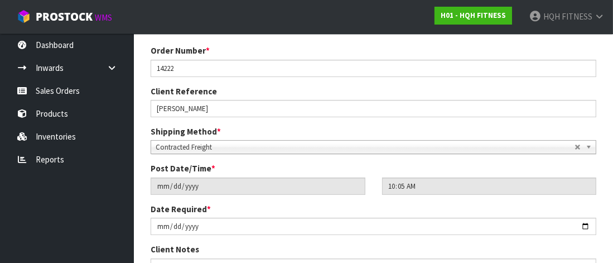
scroll to position [77, 0]
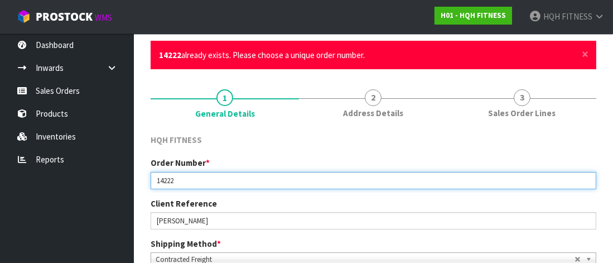
click at [181, 180] on input "14222" at bounding box center [374, 180] width 446 height 17
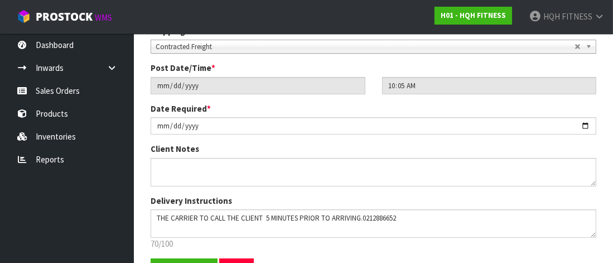
scroll to position [356, 0]
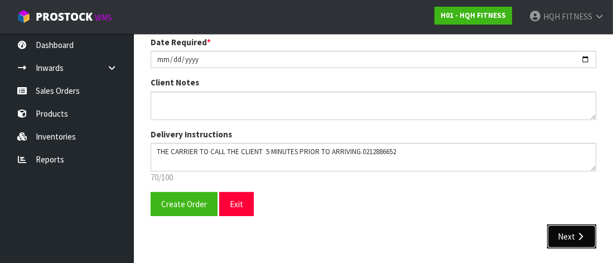
click at [570, 235] on button "Next" at bounding box center [572, 236] width 49 height 24
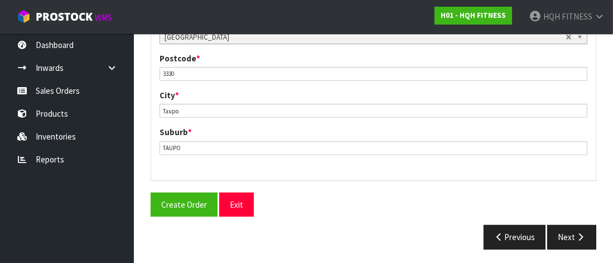
scroll to position [608, 0]
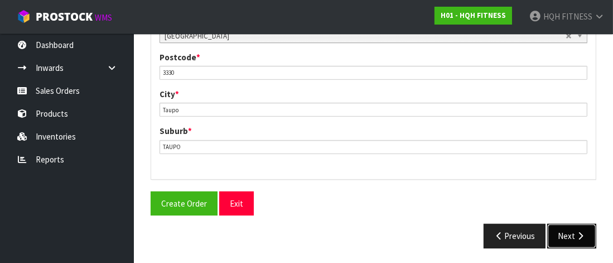
click at [563, 234] on button "Next" at bounding box center [572, 236] width 49 height 24
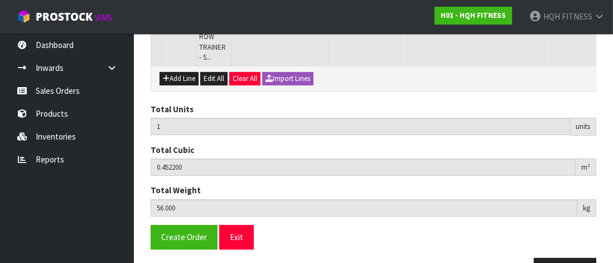
scroll to position [263, 0]
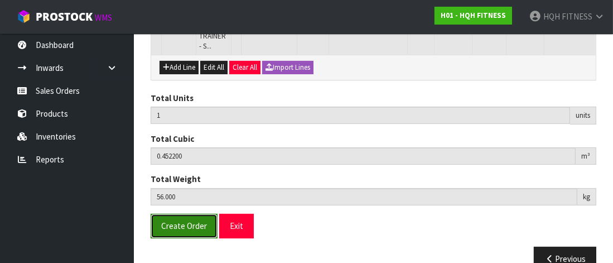
click at [183, 220] on span "Create Order" at bounding box center [184, 225] width 46 height 11
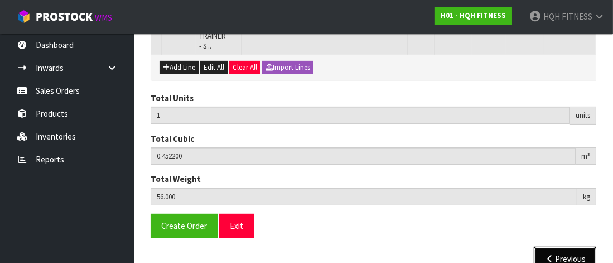
click at [547, 255] on icon "button" at bounding box center [550, 259] width 11 height 8
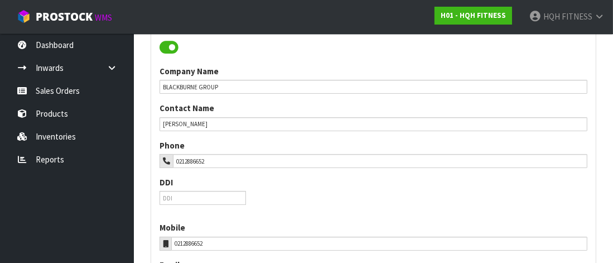
scroll to position [608, 0]
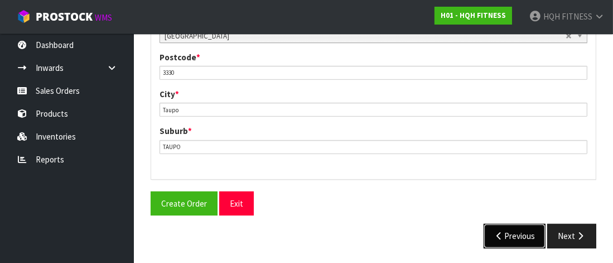
click at [524, 234] on button "Previous" at bounding box center [515, 236] width 63 height 24
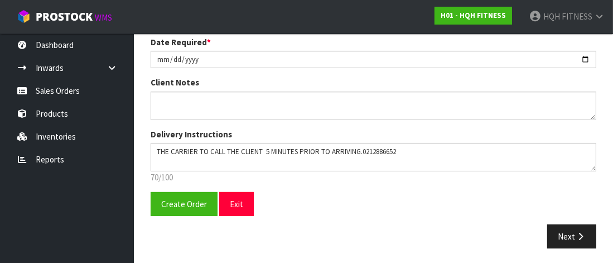
click at [524, 234] on div "Next" at bounding box center [373, 236] width 463 height 24
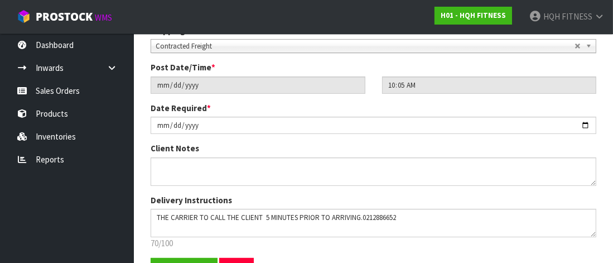
scroll to position [189, 0]
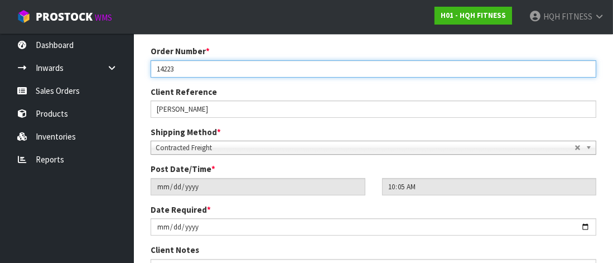
click at [192, 69] on input "14223" at bounding box center [374, 68] width 446 height 17
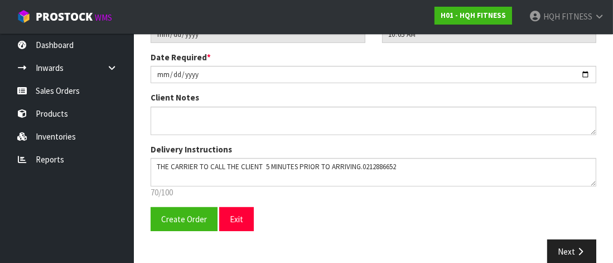
scroll to position [356, 0]
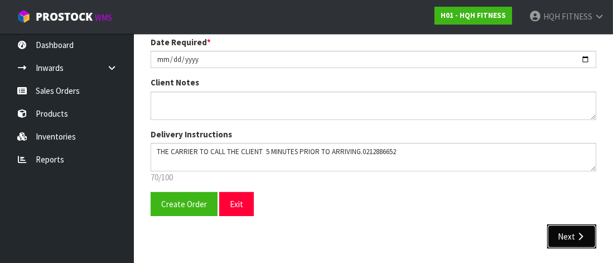
drag, startPoint x: 571, startPoint y: 231, endPoint x: 553, endPoint y: 223, distance: 19.5
click at [570, 231] on button "Next" at bounding box center [572, 236] width 49 height 24
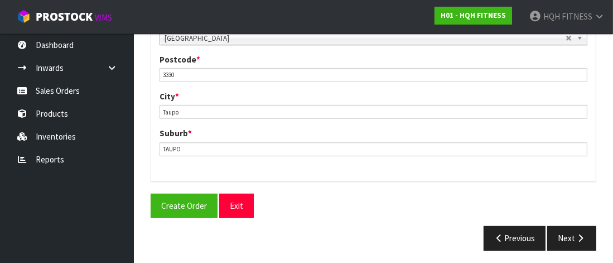
scroll to position [608, 0]
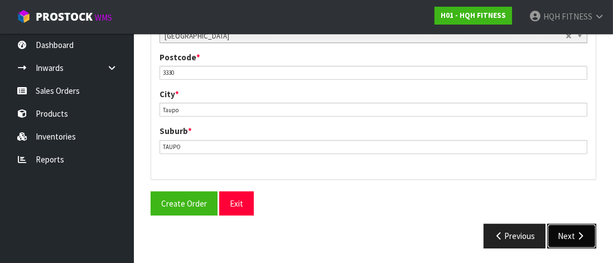
click at [573, 235] on button "Next" at bounding box center [572, 236] width 49 height 24
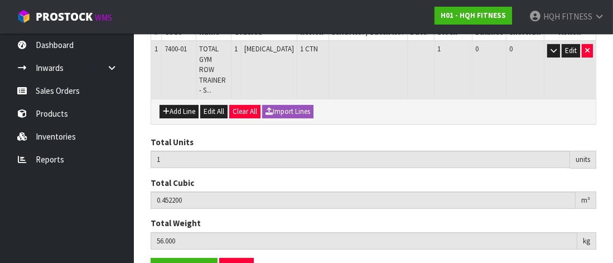
scroll to position [263, 0]
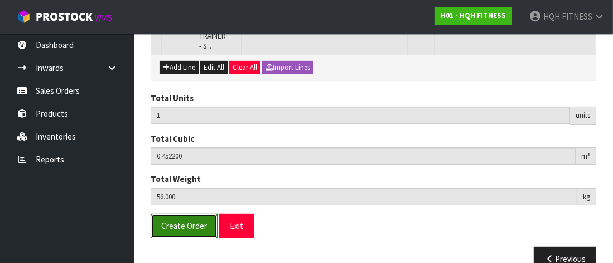
click at [182, 220] on span "Create Order" at bounding box center [184, 225] width 46 height 11
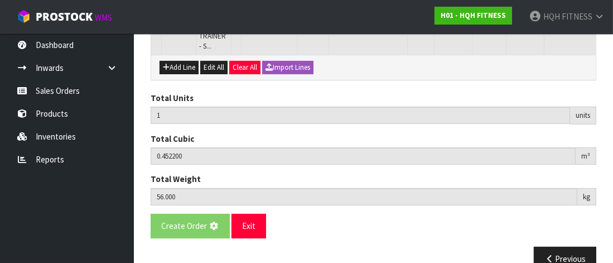
scroll to position [0, 0]
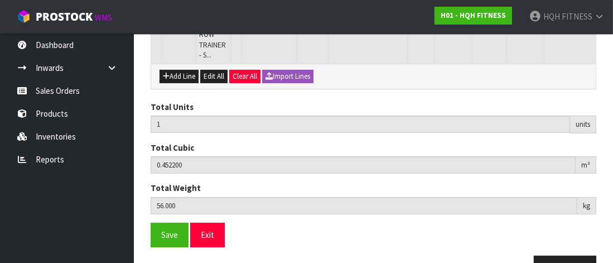
scroll to position [263, 0]
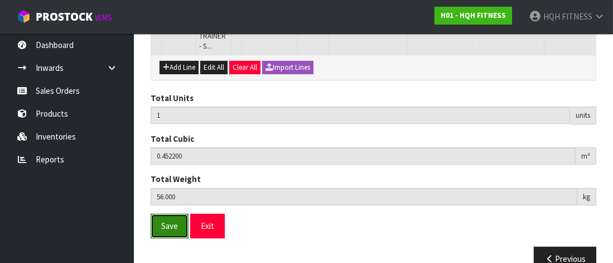
click at [180, 214] on button "Save" at bounding box center [170, 226] width 38 height 24
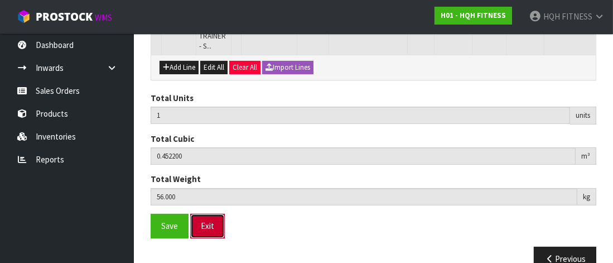
click at [208, 214] on button "Exit" at bounding box center [207, 226] width 35 height 24
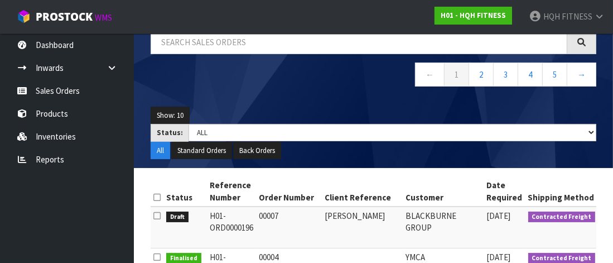
scroll to position [153, 0]
